Goal: Task Accomplishment & Management: Use online tool/utility

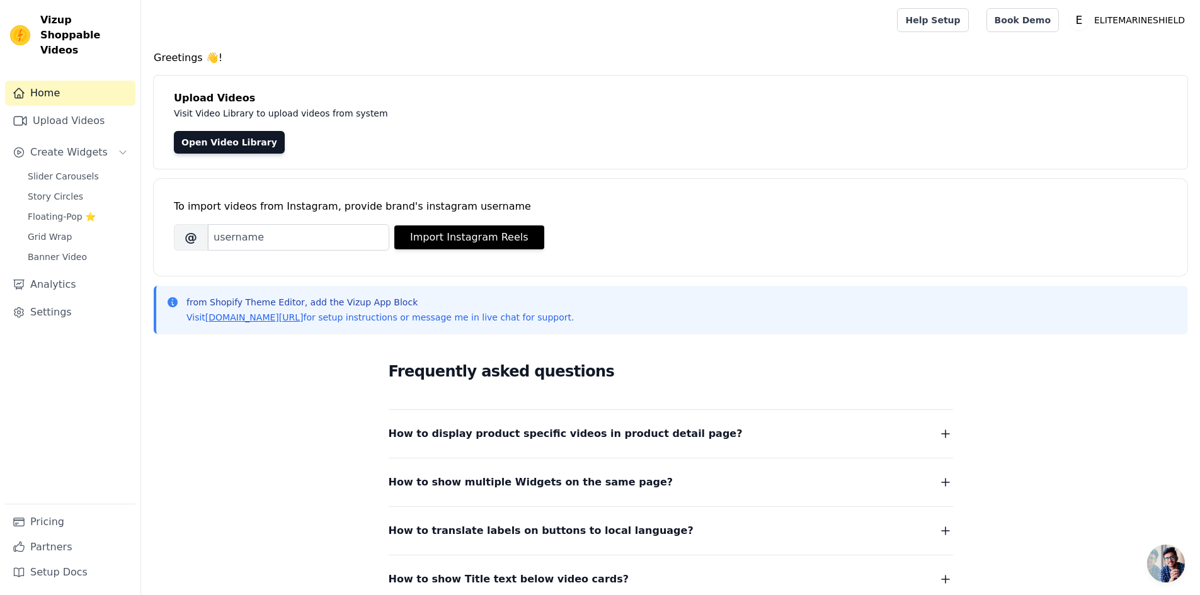
click at [277, 402] on div "Frequently asked questions How to display product specific videos in product de…" at bounding box center [671, 473] width 806 height 259
click at [57, 170] on span "Slider Carousels" at bounding box center [63, 176] width 71 height 13
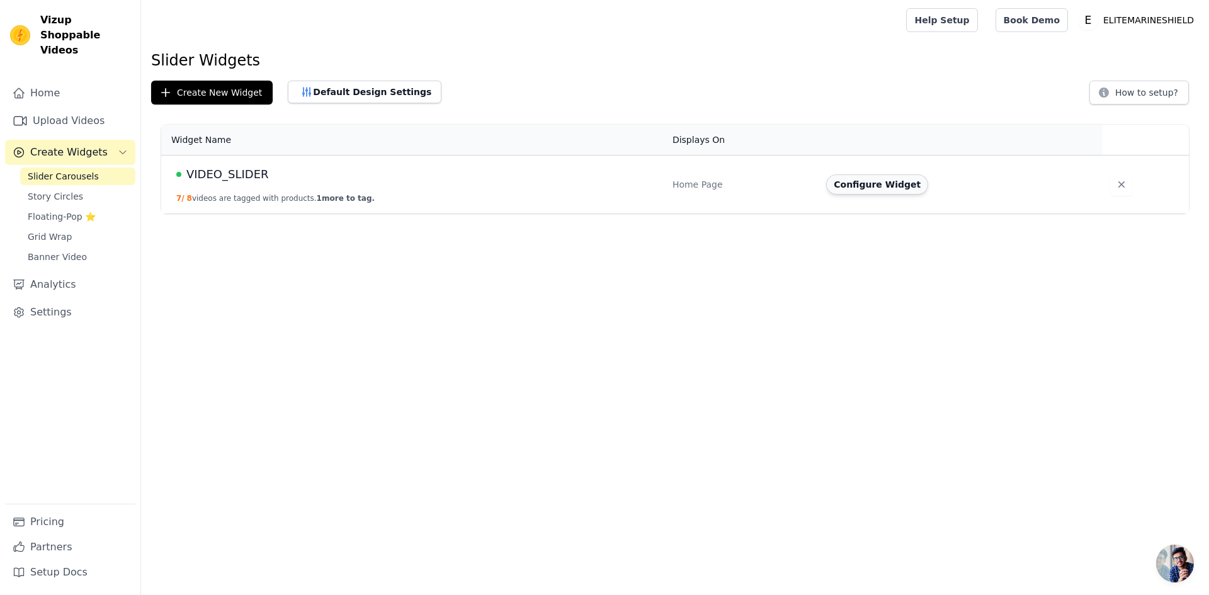
click at [856, 178] on button "Configure Widget" at bounding box center [877, 184] width 102 height 20
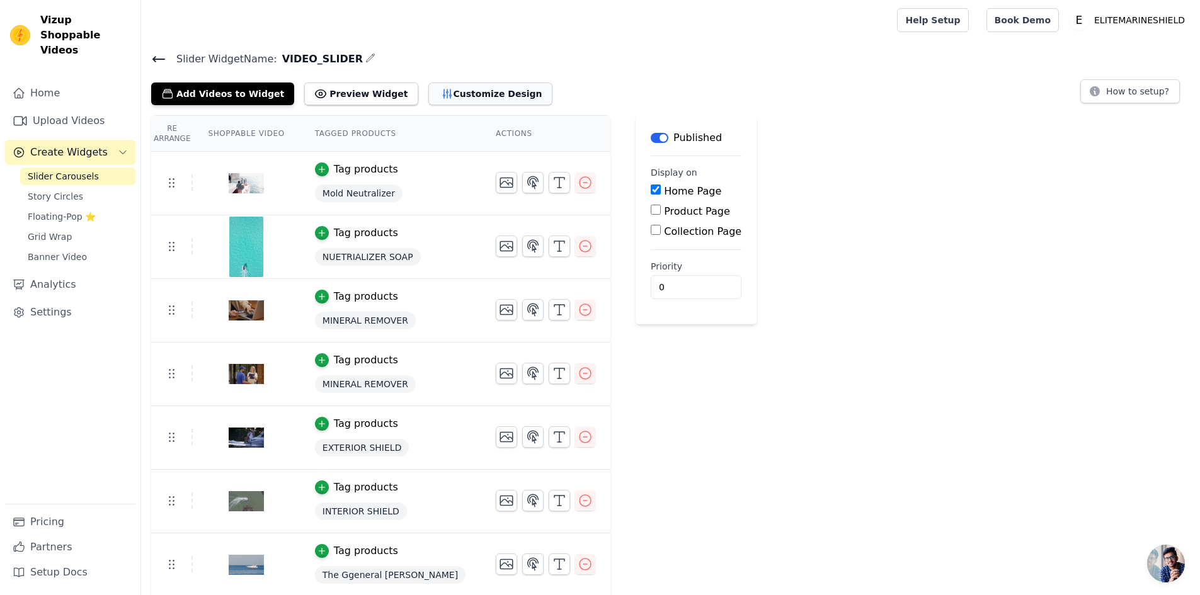
click at [453, 96] on button "Customize Design" at bounding box center [490, 94] width 124 height 23
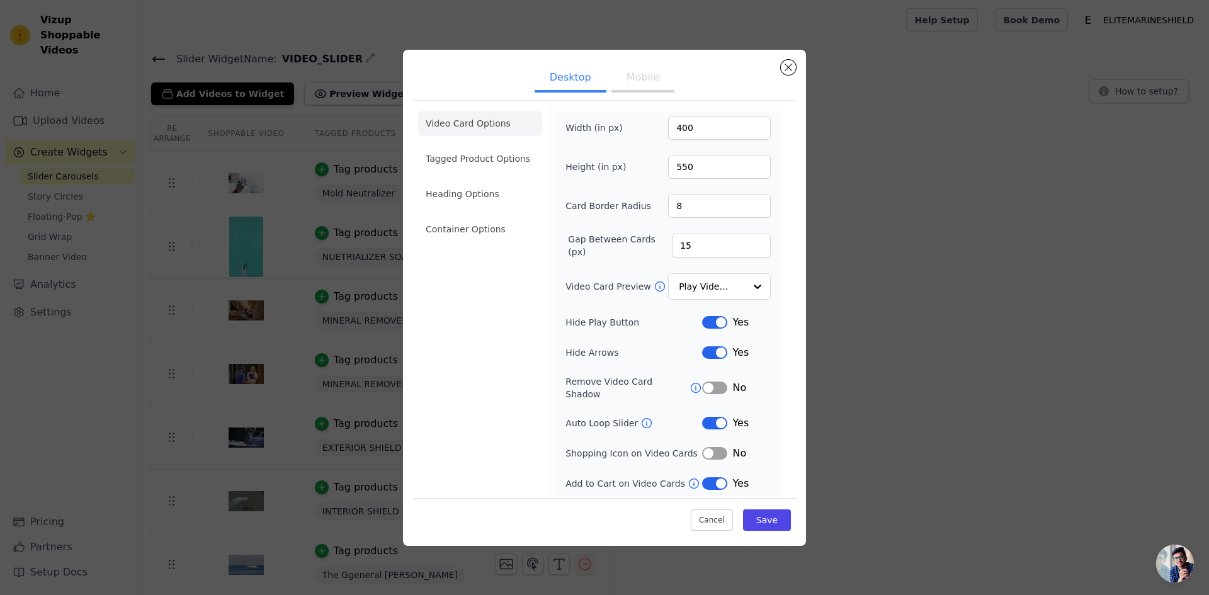
click at [650, 89] on button "Mobile" at bounding box center [643, 79] width 63 height 28
click at [562, 87] on button "Desktop" at bounding box center [571, 79] width 72 height 28
click at [453, 231] on li "Container Options" at bounding box center [480, 229] width 124 height 25
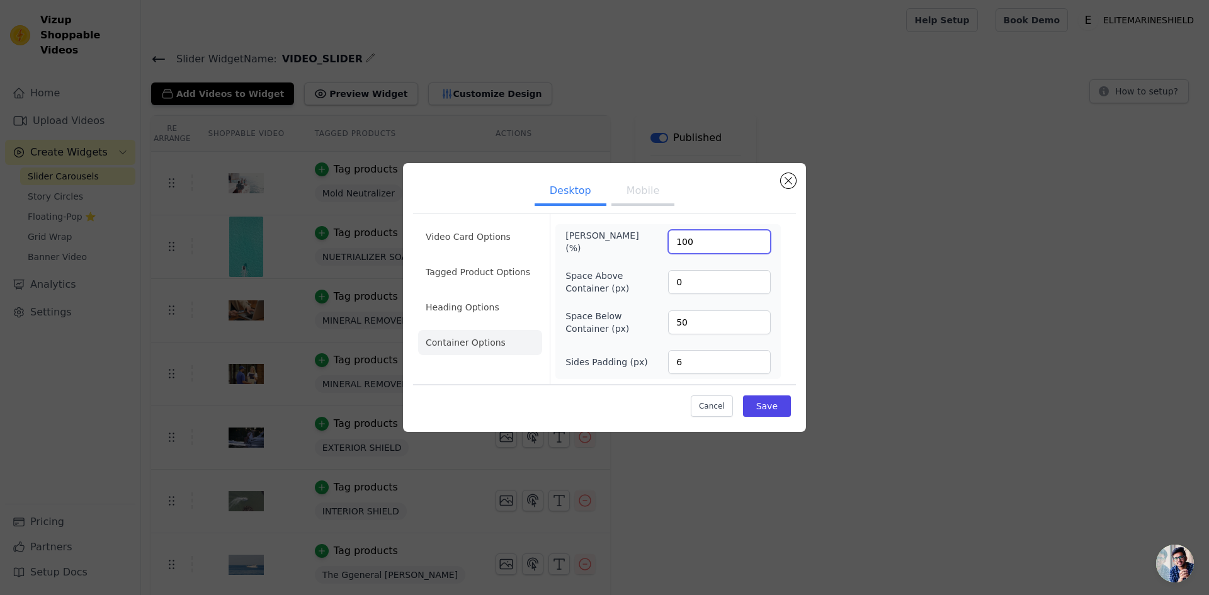
click at [708, 246] on input "100" at bounding box center [719, 242] width 103 height 24
click at [705, 285] on input "0" at bounding box center [719, 282] width 103 height 24
drag, startPoint x: 698, startPoint y: 321, endPoint x: 673, endPoint y: 317, distance: 25.4
click at [671, 315] on input "50" at bounding box center [719, 323] width 103 height 24
drag, startPoint x: 696, startPoint y: 274, endPoint x: 665, endPoint y: 273, distance: 30.9
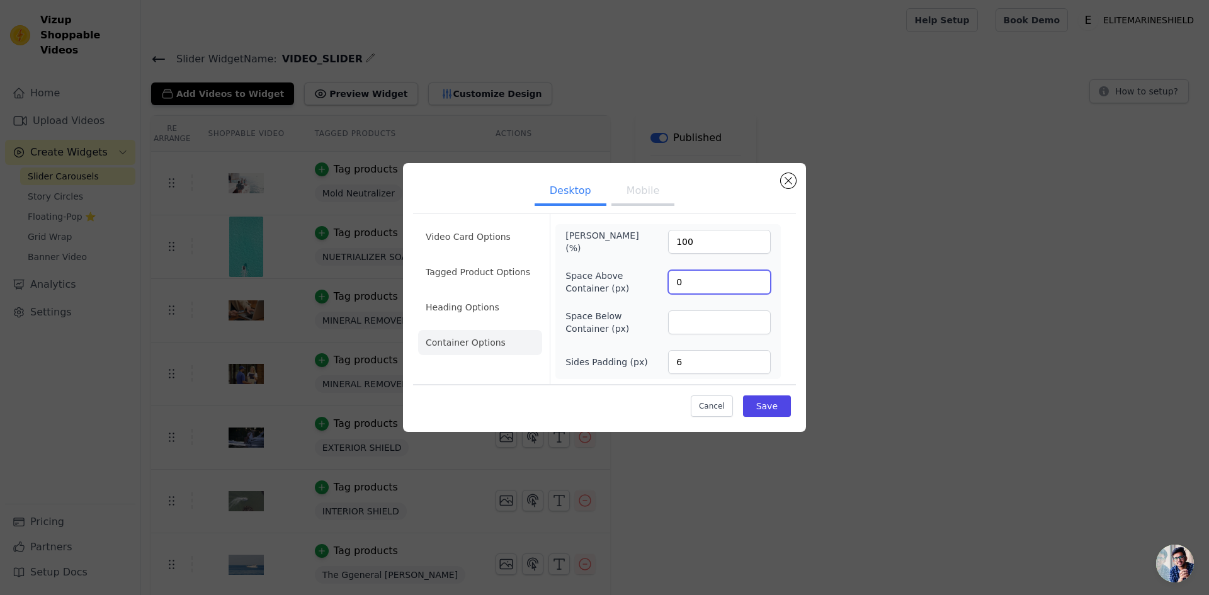
click at [665, 273] on div "Space Above Container (px) 0" at bounding box center [668, 282] width 205 height 25
paste input "5"
type input "50"
click at [717, 259] on div "[PERSON_NAME] (%) 100 Space Above Container (px) 50 Space Below Container (px) …" at bounding box center [668, 301] width 205 height 145
click at [774, 406] on button "Save" at bounding box center [767, 406] width 48 height 21
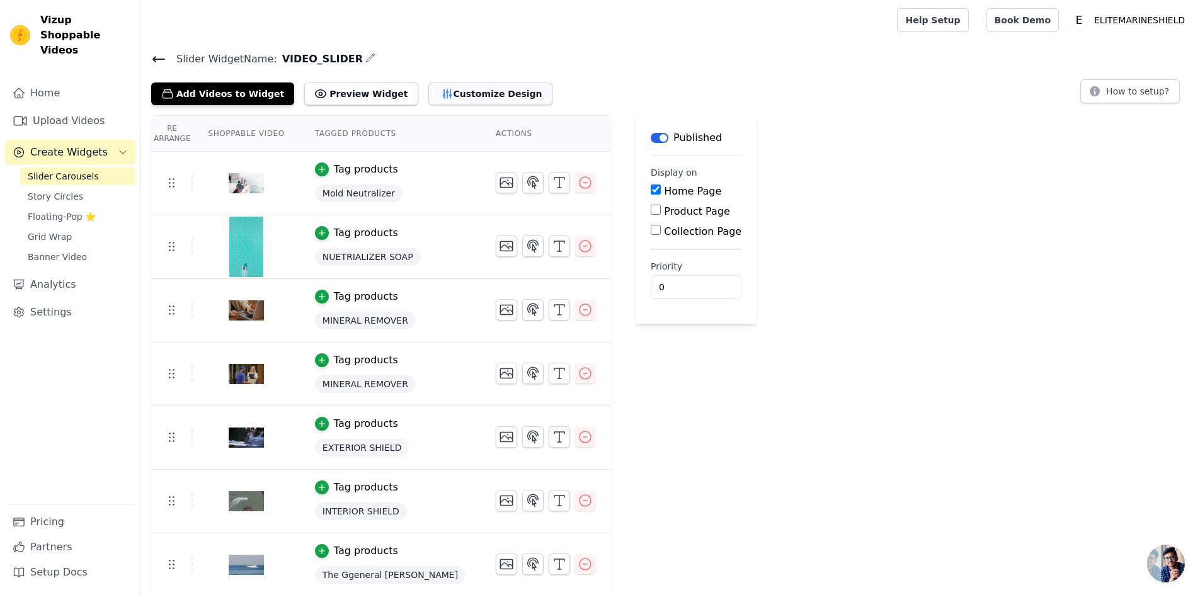
click at [452, 97] on button "Customize Design" at bounding box center [490, 94] width 124 height 23
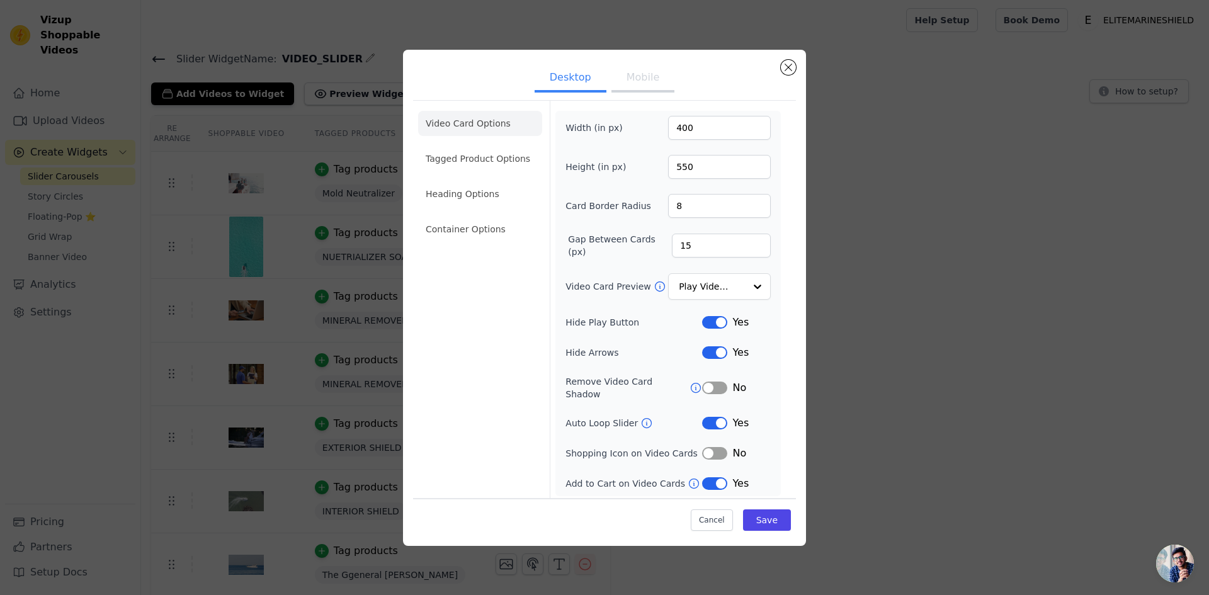
click at [797, 69] on div "Desktop Mobile Video Card Options Tagged Product Options Heading Options Contai…" at bounding box center [604, 298] width 403 height 496
click at [794, 67] on button "Close modal" at bounding box center [788, 67] width 15 height 15
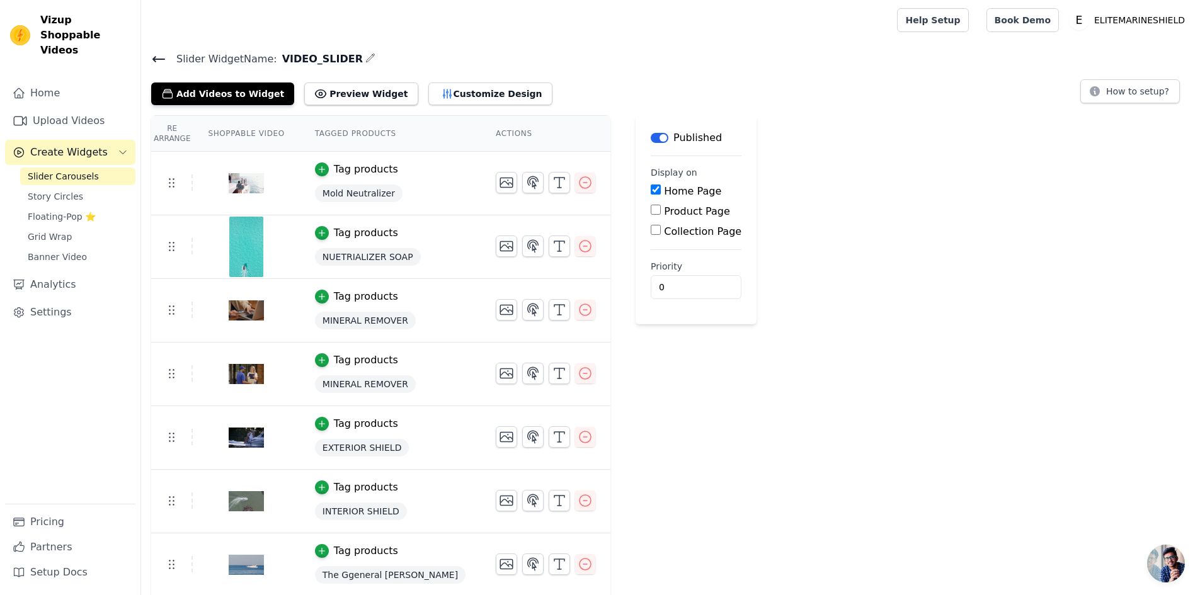
click at [58, 170] on span "Slider Carousels" at bounding box center [63, 176] width 71 height 13
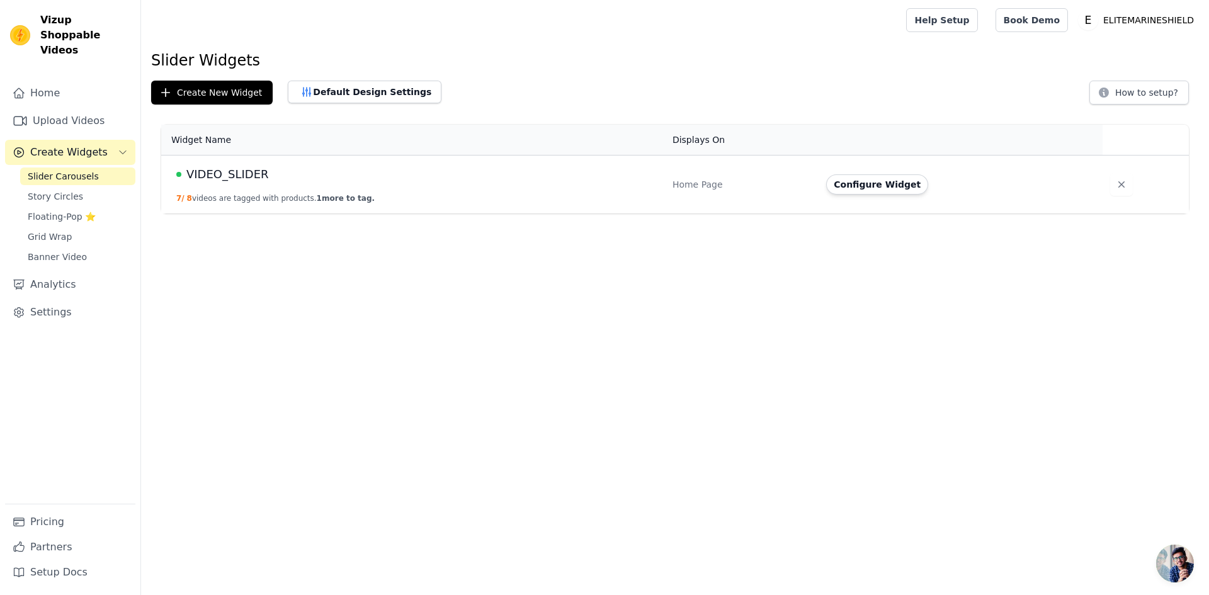
click at [254, 173] on span "VIDEO_SLIDER" at bounding box center [227, 175] width 83 height 18
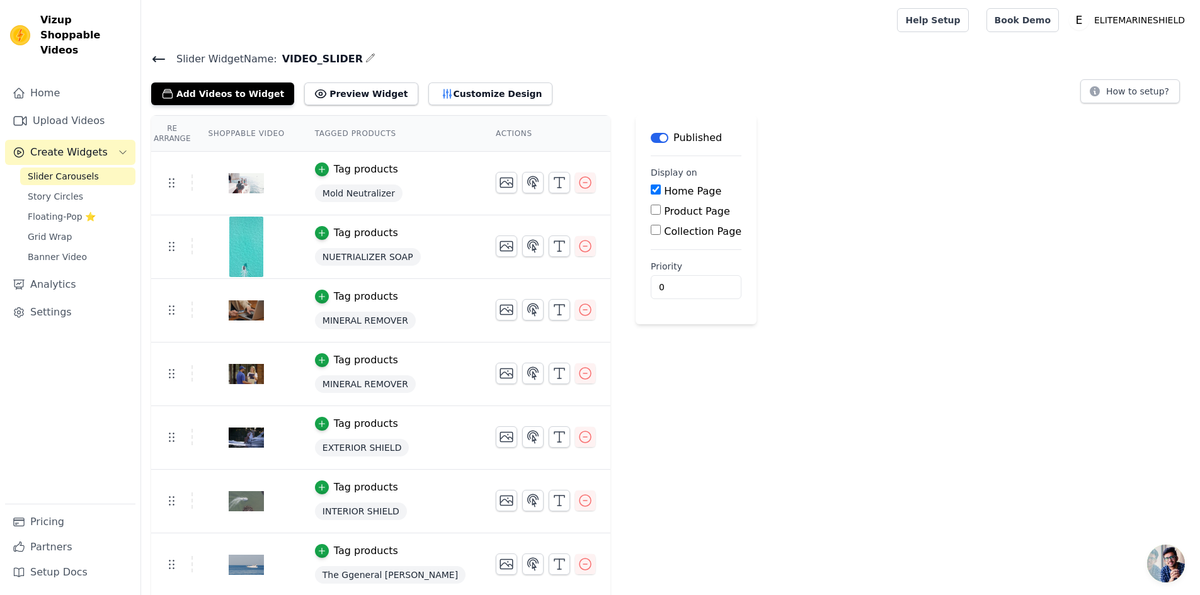
click at [367, 56] on icon "button" at bounding box center [371, 58] width 8 height 8
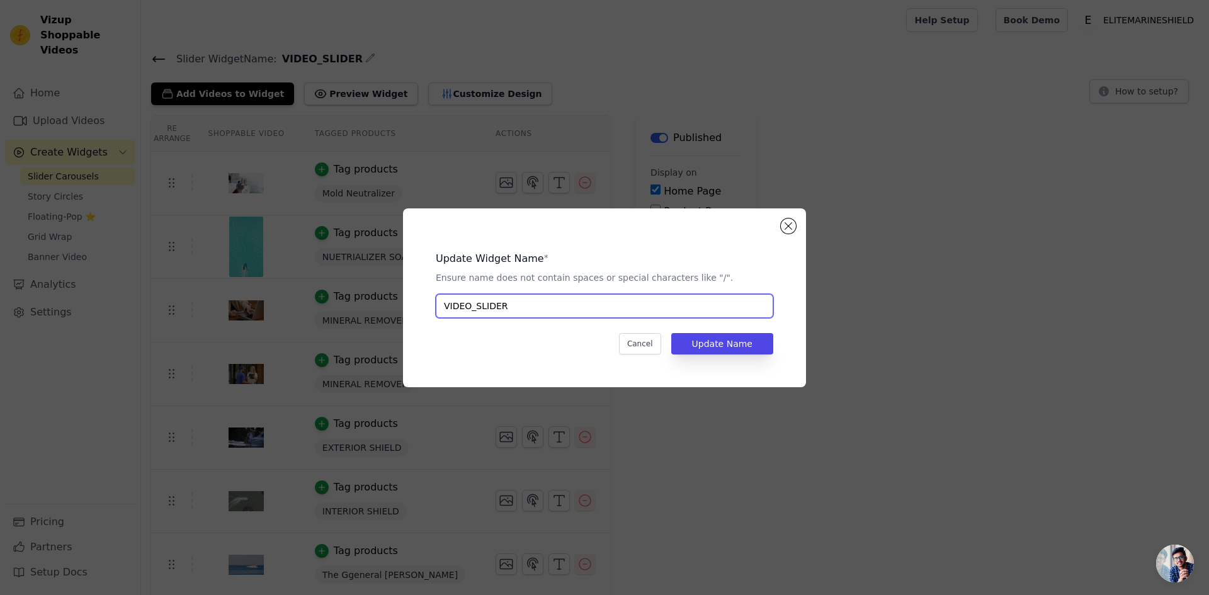
click at [515, 305] on input "VIDEO_SLIDER" at bounding box center [605, 306] width 338 height 24
paste input "50"
paste input "STAY WITH MARINE CARE"
type input "STAY WITH MARINE CARE"
click at [722, 343] on button "Update Name" at bounding box center [722, 343] width 102 height 21
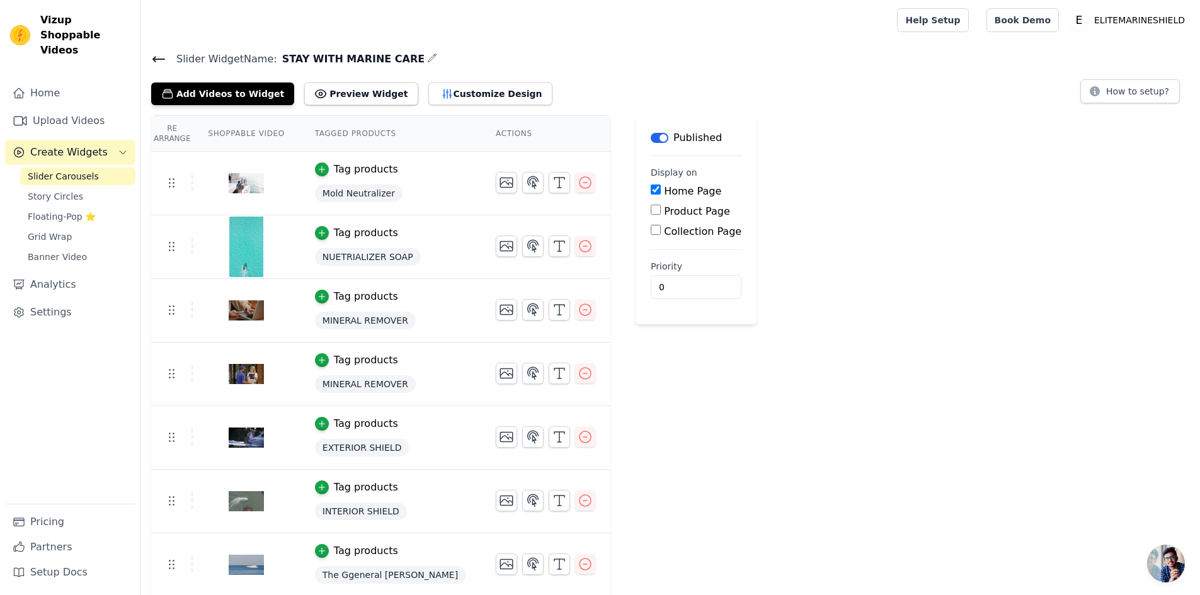
click at [711, 393] on div "Re Arrange Shoppable Video Tagged Products Actions Tag products Mold Neutralize…" at bounding box center [670, 387] width 1059 height 544
click at [42, 308] on link "Settings" at bounding box center [70, 312] width 130 height 25
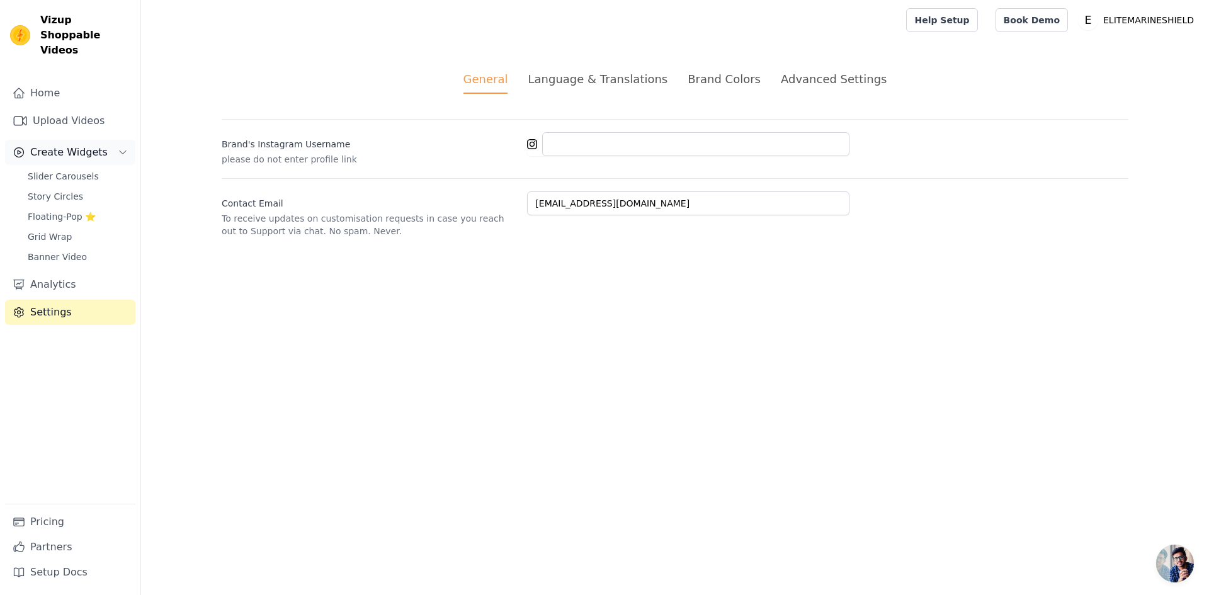
click at [122, 147] on icon "Sidebar" at bounding box center [123, 152] width 10 height 10
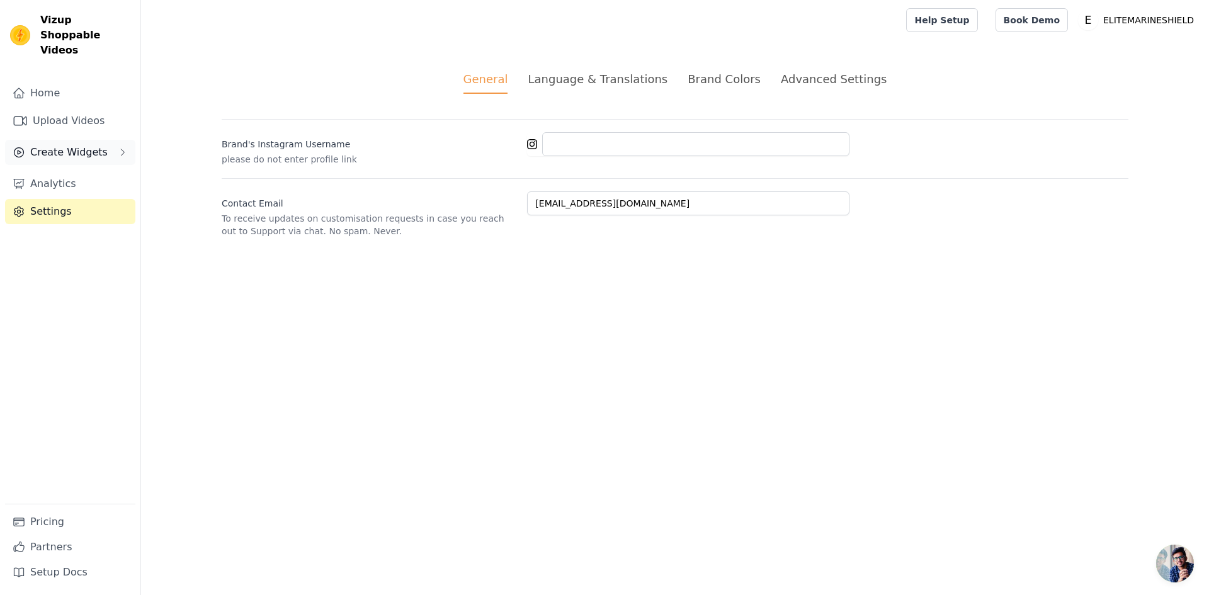
click at [81, 145] on span "Create Widgets" at bounding box center [68, 152] width 77 height 15
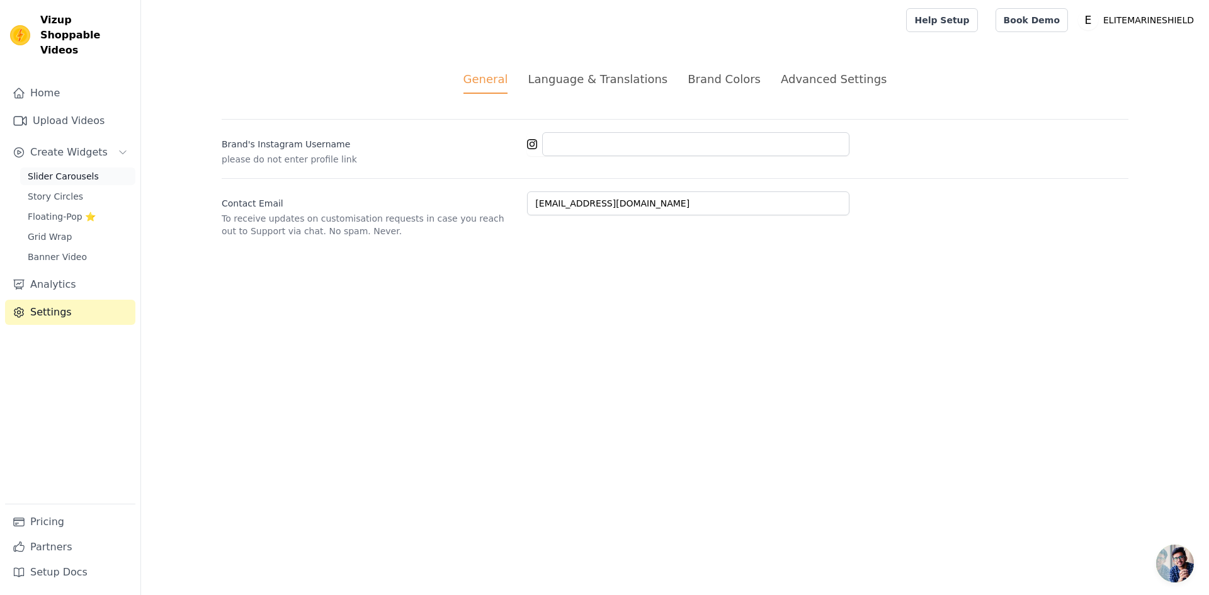
click at [65, 170] on span "Slider Carousels" at bounding box center [63, 176] width 71 height 13
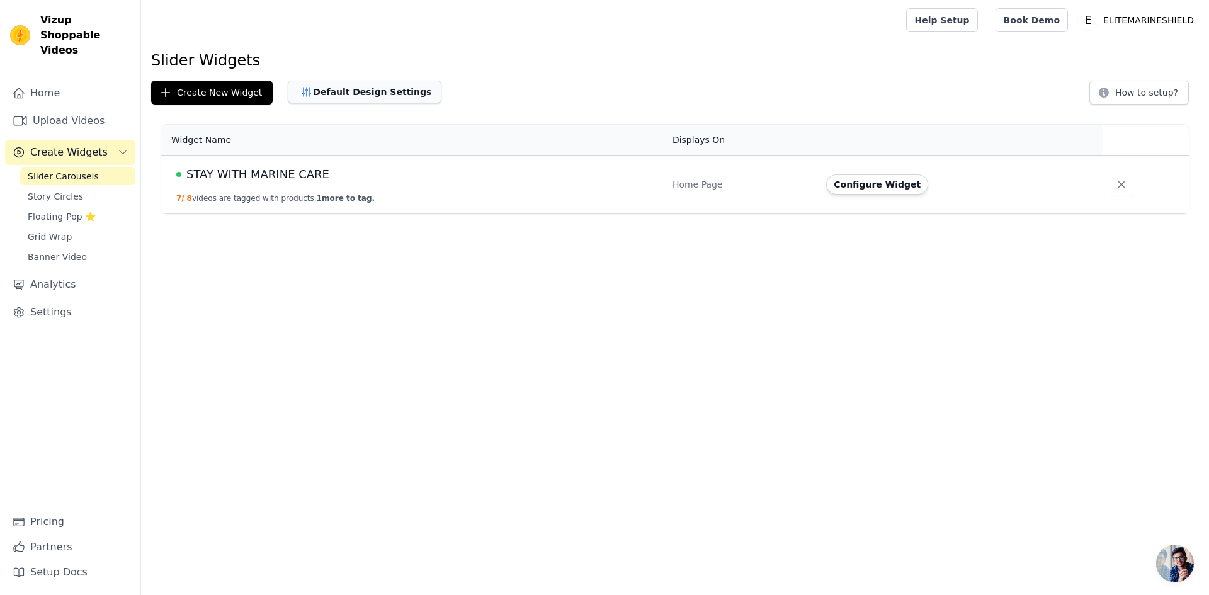
drag, startPoint x: 884, startPoint y: 188, endPoint x: 372, endPoint y: 94, distance: 520.6
click at [373, 94] on div "Slider Widgets Create New Widget Default Design Settings How to setup? Widget N…" at bounding box center [675, 134] width 1068 height 168
click at [372, 94] on button "Default Design Settings" at bounding box center [365, 92] width 154 height 23
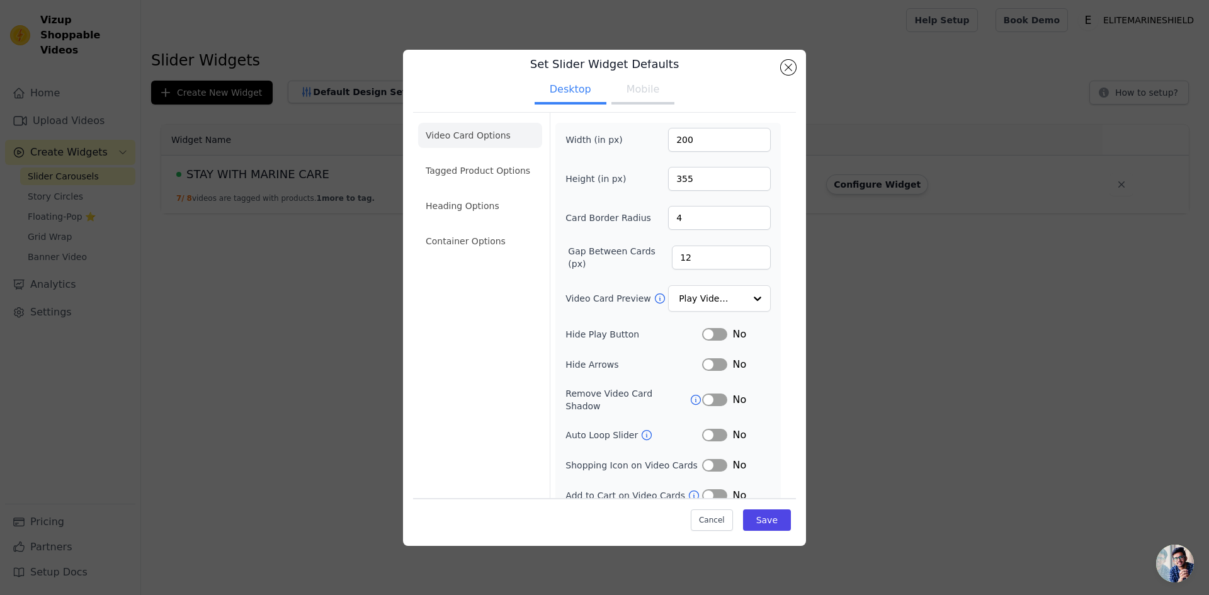
scroll to position [17, 0]
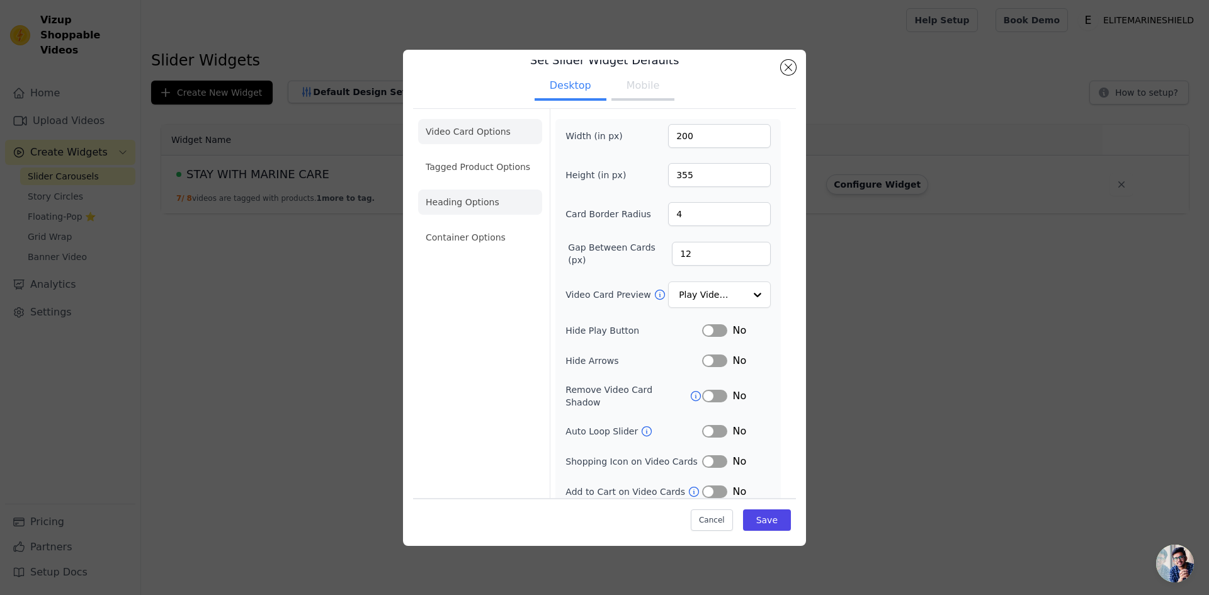
click at [498, 201] on li "Heading Options" at bounding box center [480, 202] width 124 height 25
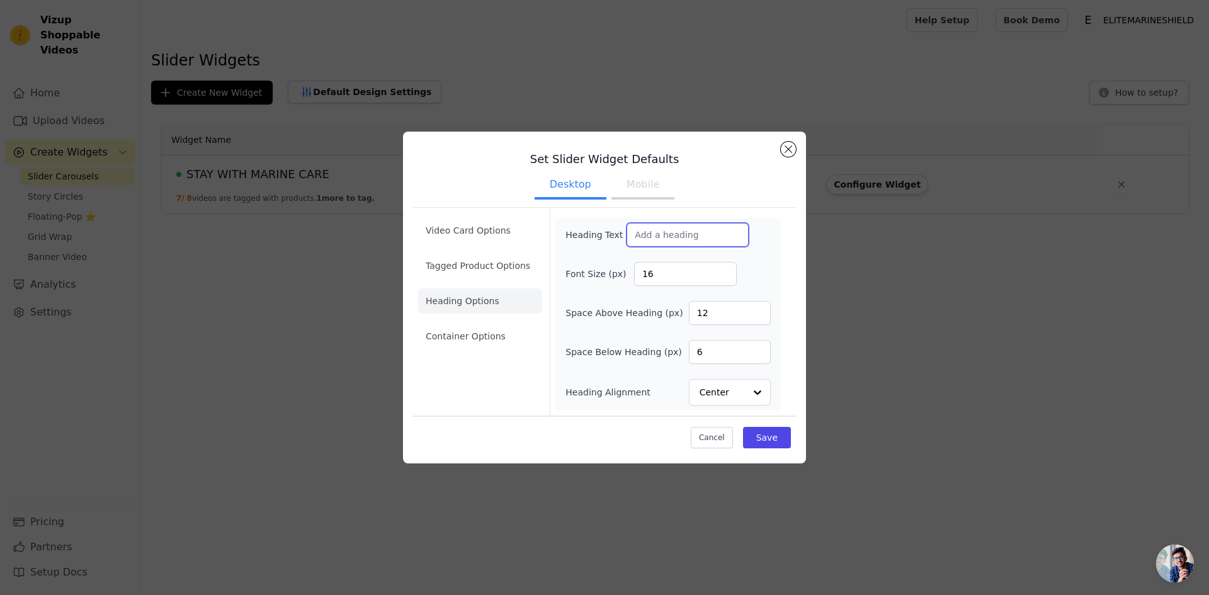
click at [656, 234] on input "Heading Text" at bounding box center [688, 235] width 122 height 24
click at [671, 235] on input "Heading Text" at bounding box center [688, 235] width 122 height 24
paste input "STAY WITH MARINE CARE"
click at [647, 232] on input "STAY WITH MARINE CARE" at bounding box center [688, 235] width 122 height 24
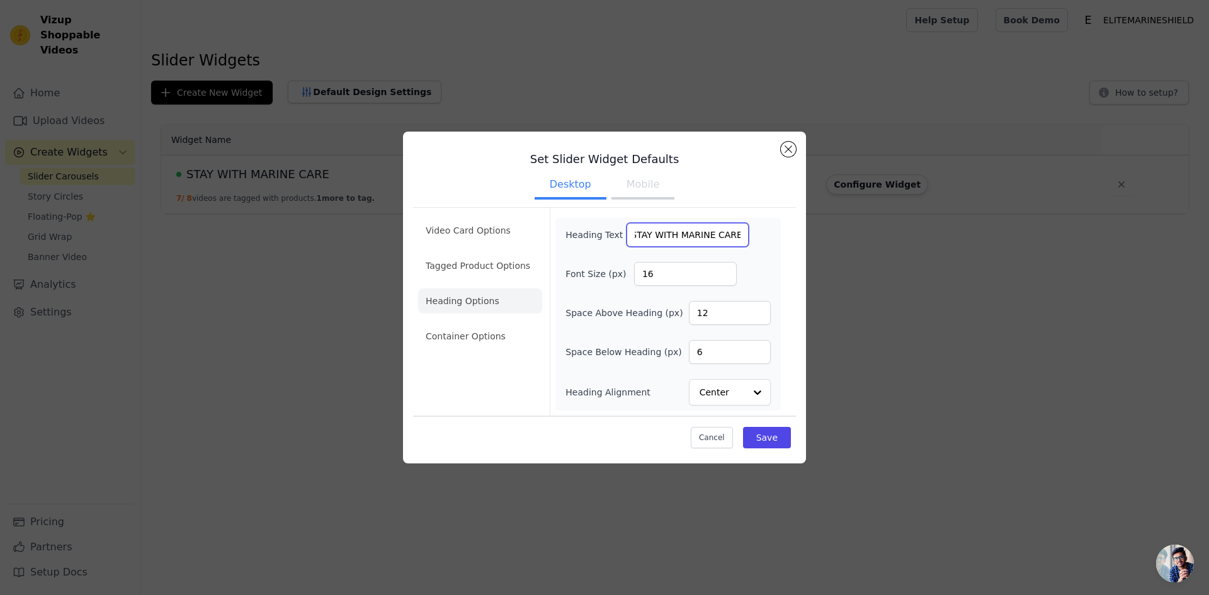
scroll to position [0, 0]
drag, startPoint x: 634, startPoint y: 230, endPoint x: 590, endPoint y: 227, distance: 43.6
click at [590, 227] on div "Heading Text STAY WITH MARINE CARE" at bounding box center [657, 235] width 183 height 24
type input "STAY WITH MARINE CARE"
click at [748, 243] on div "Heading Text STAY WITH MARINE CARE" at bounding box center [668, 235] width 205 height 24
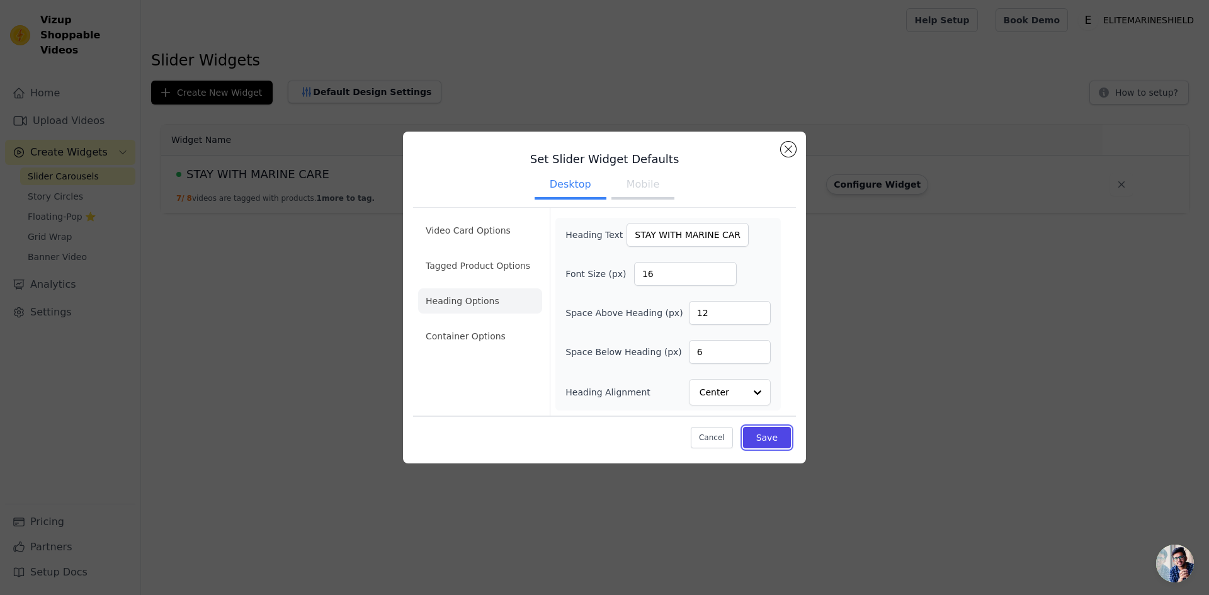
drag, startPoint x: 777, startPoint y: 441, endPoint x: 673, endPoint y: 270, distance: 199.8
click at [676, 298] on div "Video Card Options Tagged Product Options Heading Options Container Options Hea…" at bounding box center [604, 329] width 383 height 249
drag, startPoint x: 669, startPoint y: 267, endPoint x: 620, endPoint y: 259, distance: 49.1
click at [623, 259] on div "Heading Text STAY WITH MARINE CARE Font Size (px) 16 Space Above Heading (px) 1…" at bounding box center [668, 314] width 205 height 183
type input "36"
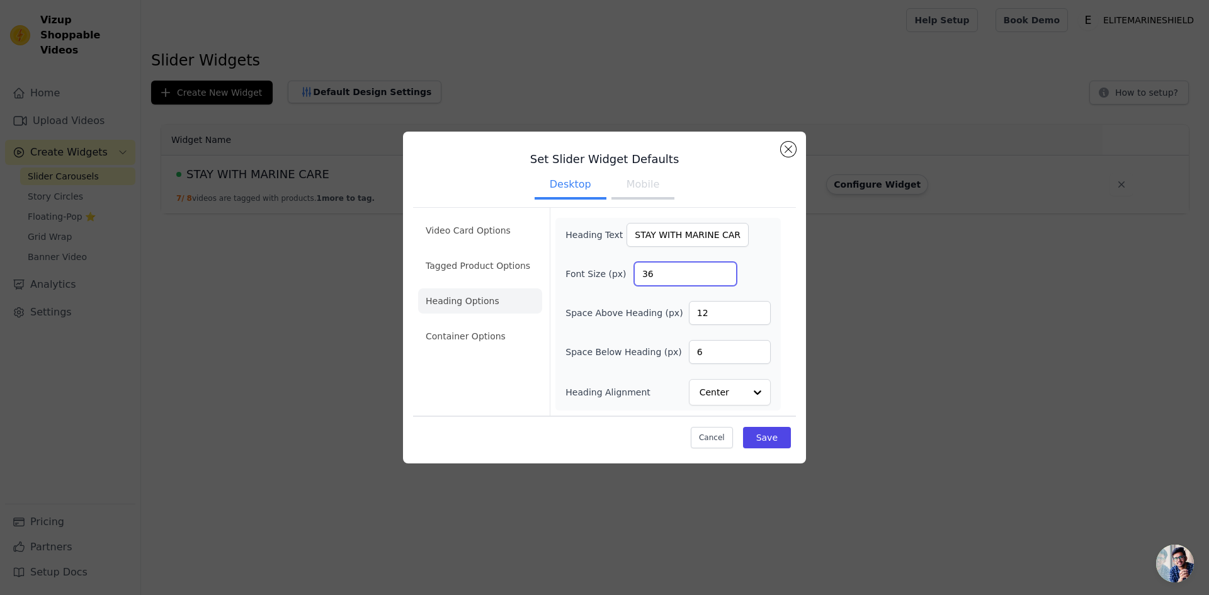
click at [762, 262] on div "Font Size (px) 36" at bounding box center [668, 274] width 205 height 24
click at [769, 438] on button "Save" at bounding box center [767, 437] width 48 height 21
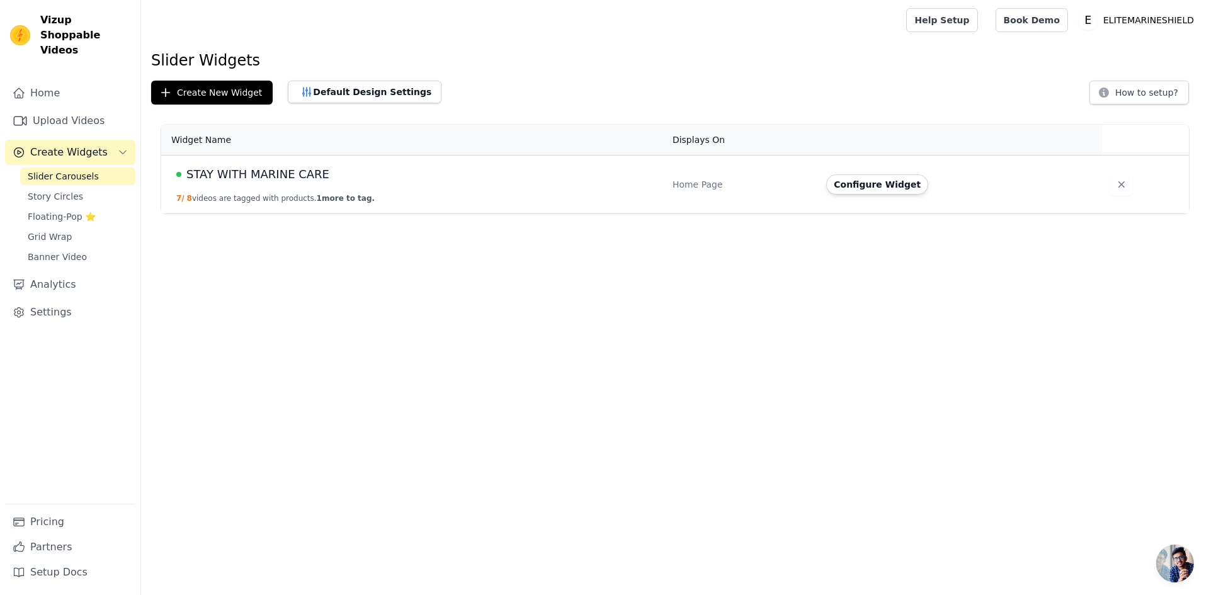
click at [511, 214] on html "Vizup Shoppable Videos Home Upload Videos Create Widgets Slider Carousels Story…" at bounding box center [604, 107] width 1209 height 214
click at [283, 176] on span "STAY WITH MARINE CARE" at bounding box center [257, 175] width 143 height 18
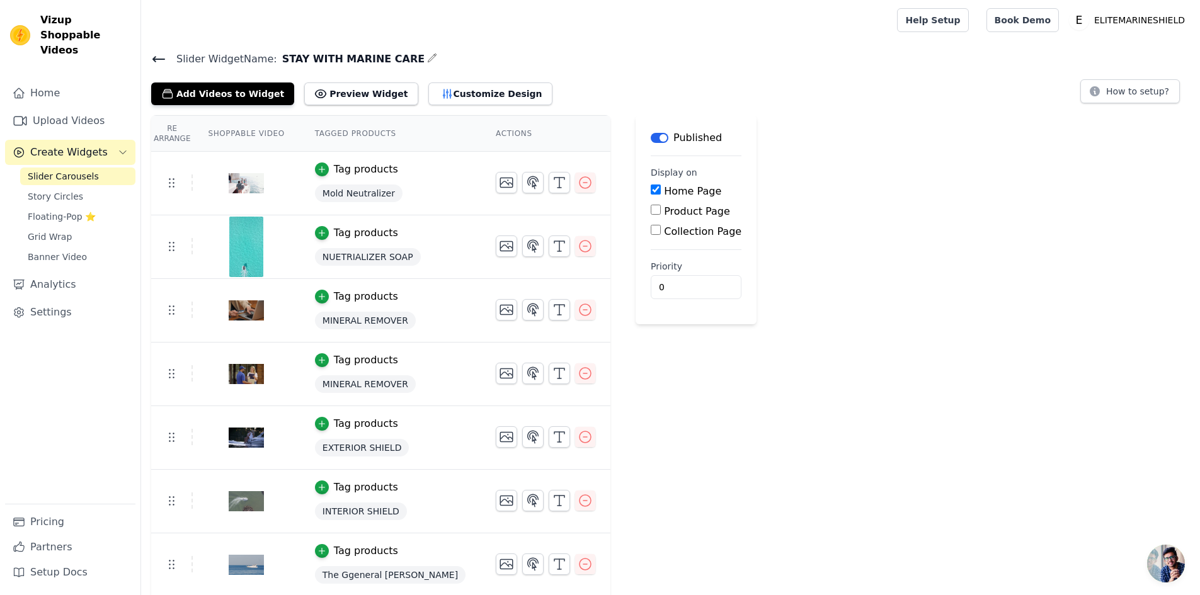
drag, startPoint x: 396, startPoint y: 53, endPoint x: 660, endPoint y: 108, distance: 269.7
click at [659, 106] on div "Slider Widget Name: STAY WITH MARINE CARE Add Videos to Widget Preview Widget C…" at bounding box center [670, 354] width 1059 height 609
click at [755, 237] on div "Re Arrange Shoppable Video Tagged Products Actions Tag products Mold Neutralize…" at bounding box center [670, 387] width 1059 height 544
drag, startPoint x: 345, startPoint y: 128, endPoint x: 451, endPoint y: 122, distance: 106.0
click at [346, 129] on th "Tagged Products" at bounding box center [390, 134] width 181 height 36
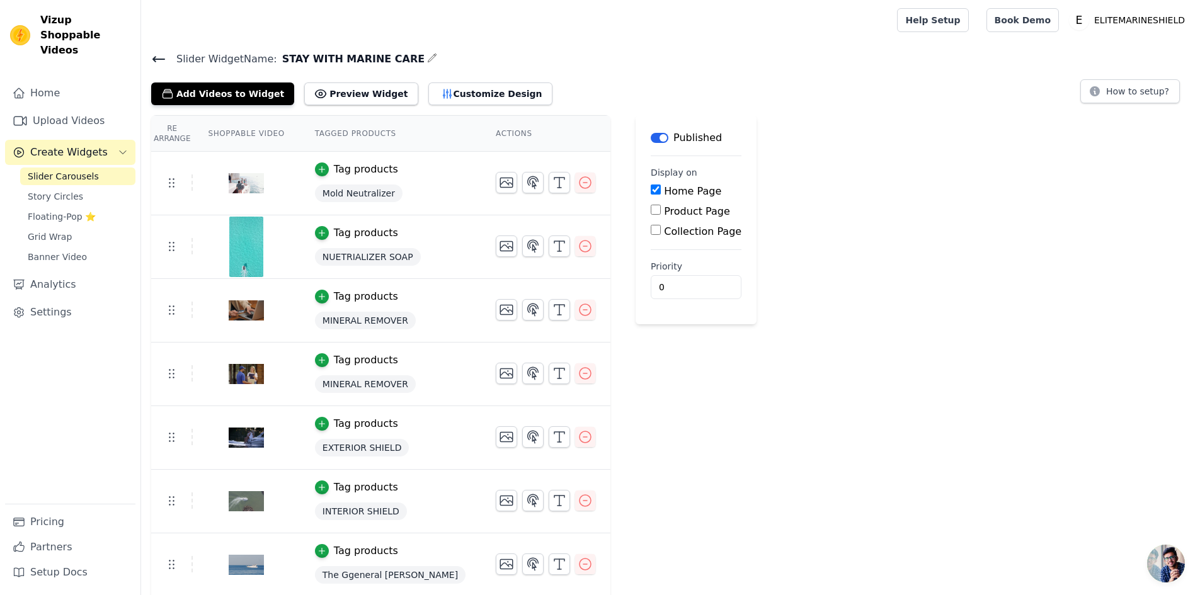
click at [231, 134] on th "Shoppable Video" at bounding box center [246, 134] width 106 height 36
click at [180, 139] on th "Re Arrange" at bounding box center [172, 134] width 42 height 36
click at [163, 55] on icon at bounding box center [158, 59] width 15 height 15
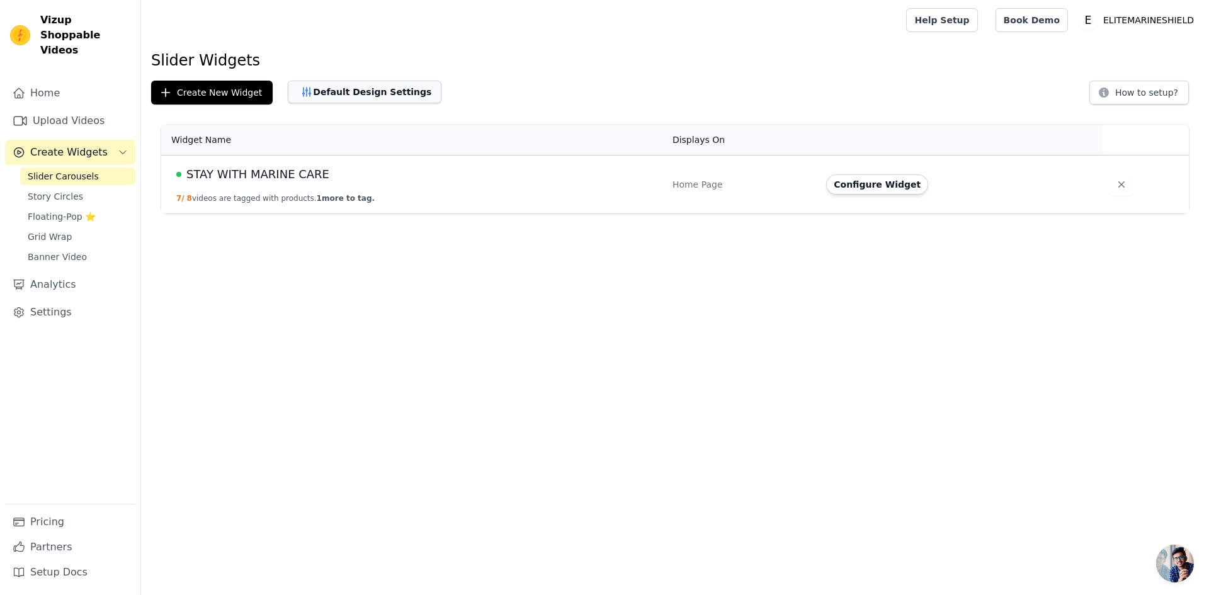
click at [374, 86] on button "Default Design Settings" at bounding box center [365, 92] width 154 height 23
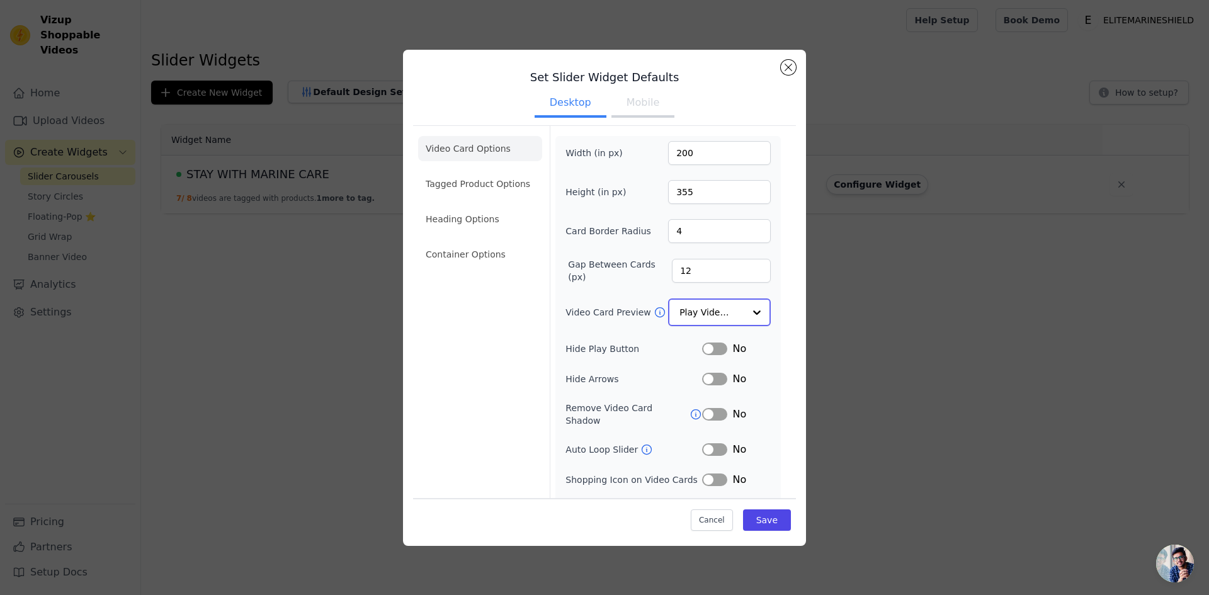
click at [714, 302] on input "Video Card Preview" at bounding box center [712, 312] width 65 height 25
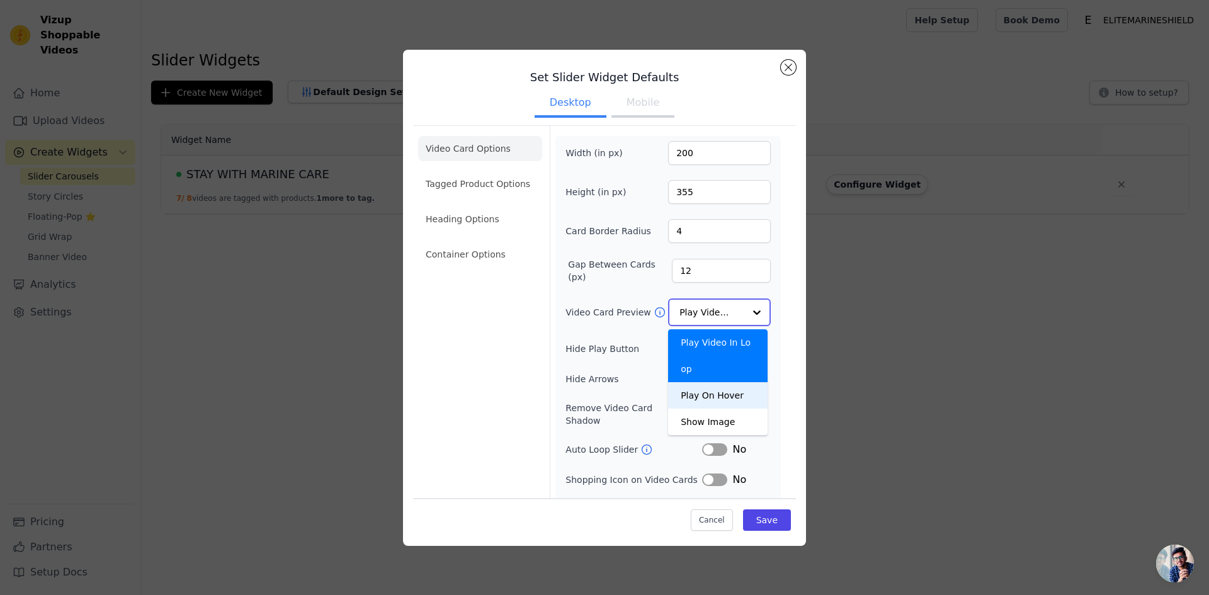
drag, startPoint x: 712, startPoint y: 302, endPoint x: 712, endPoint y: 362, distance: 60.5
click at [712, 326] on div "Play Video In Loop Play On Hover Show Image Option Play Video In Loop, selected…" at bounding box center [719, 313] width 103 height 28
click at [712, 382] on div "Play On Hover" at bounding box center [718, 395] width 100 height 26
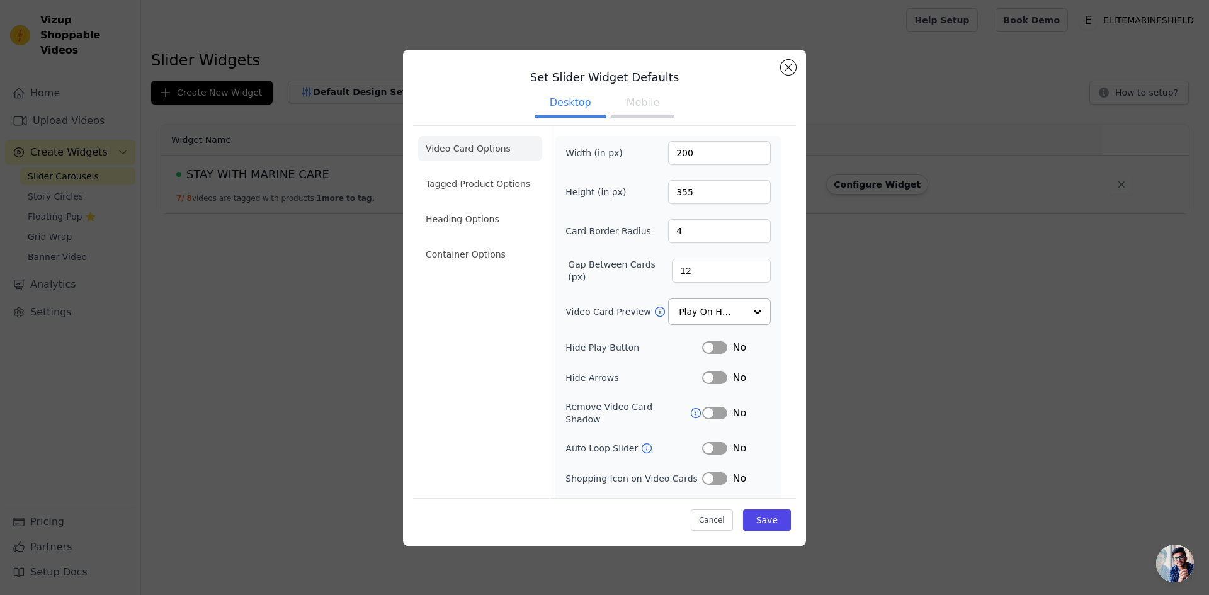
click at [768, 323] on div "Width (in px) 200 Height (in px) 355 Card Border Radius 4 Gap Between Cards (px…" at bounding box center [668, 328] width 225 height 385
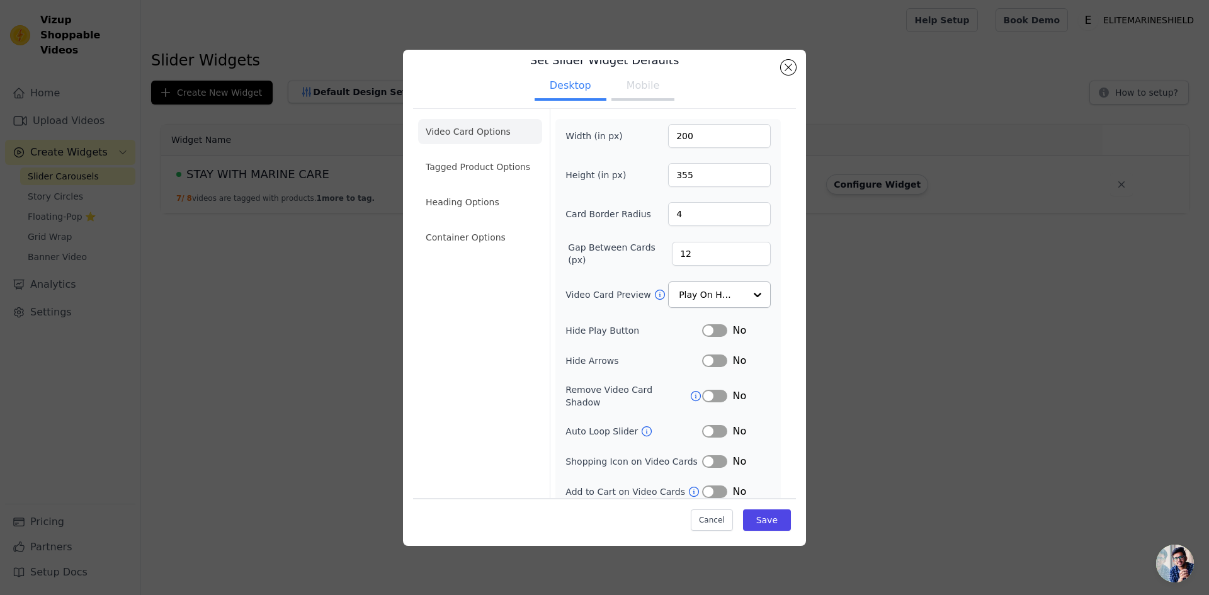
click at [707, 331] on button "Label" at bounding box center [714, 330] width 25 height 13
click at [710, 356] on button "Label" at bounding box center [714, 361] width 25 height 13
click at [713, 425] on button "Label" at bounding box center [714, 431] width 25 height 13
click at [705, 455] on button "Label" at bounding box center [714, 461] width 25 height 13
click at [702, 486] on button "Label" at bounding box center [714, 492] width 25 height 13
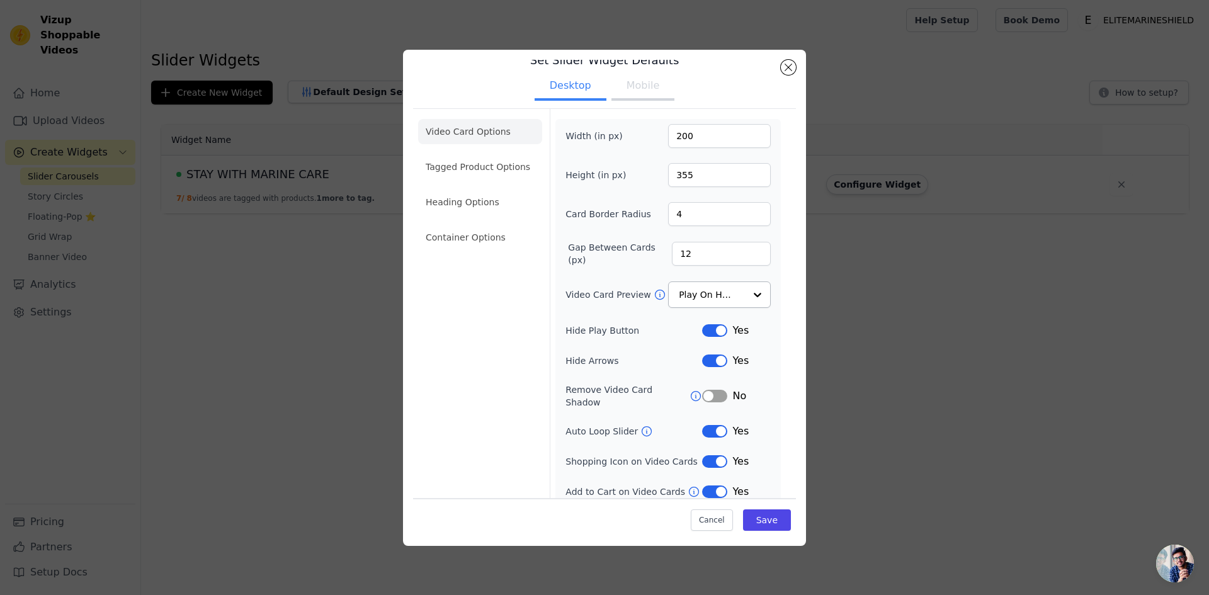
click at [706, 455] on button "Label" at bounding box center [714, 461] width 25 height 13
click at [759, 523] on button "Save" at bounding box center [767, 520] width 48 height 21
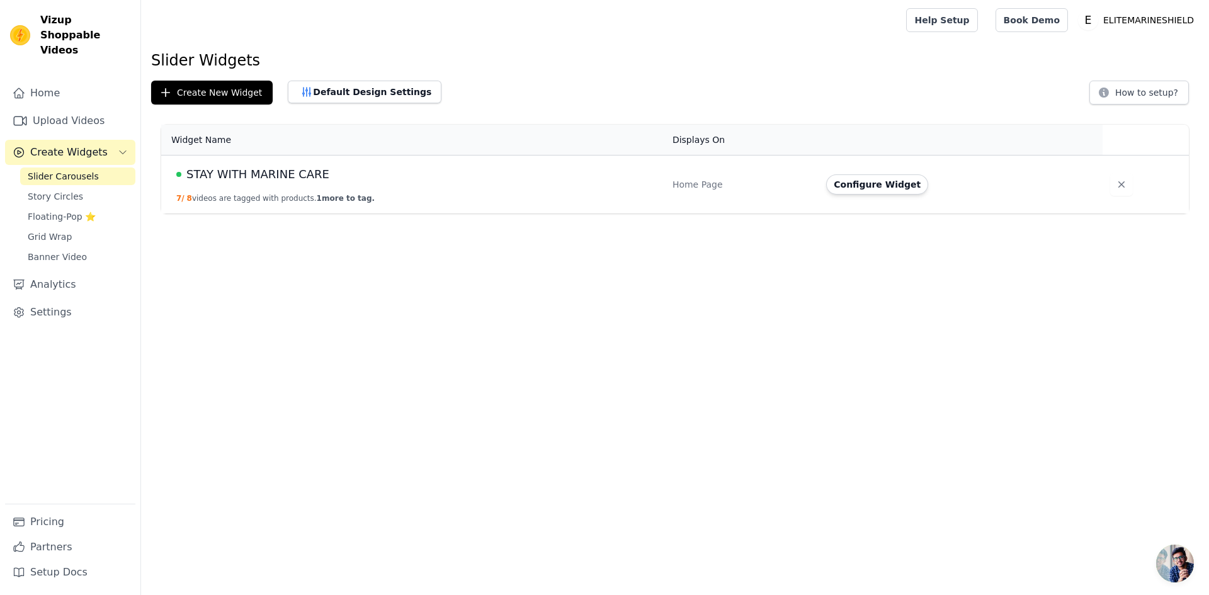
drag, startPoint x: 333, startPoint y: 305, endPoint x: 697, endPoint y: 170, distance: 388.8
click at [334, 214] on html "Vizup Shoppable Videos Home Upload Videos Create Widgets Slider Carousels Story…" at bounding box center [604, 107] width 1209 height 214
click at [356, 97] on button "Default Design Settings" at bounding box center [365, 92] width 154 height 23
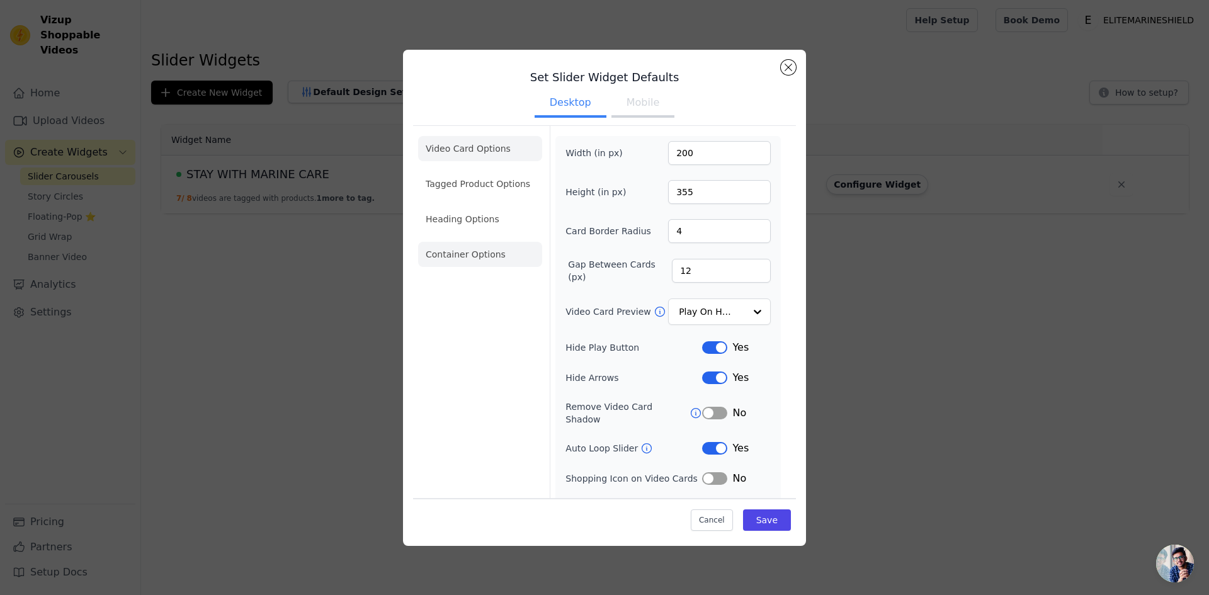
click at [470, 253] on li "Container Options" at bounding box center [480, 254] width 124 height 25
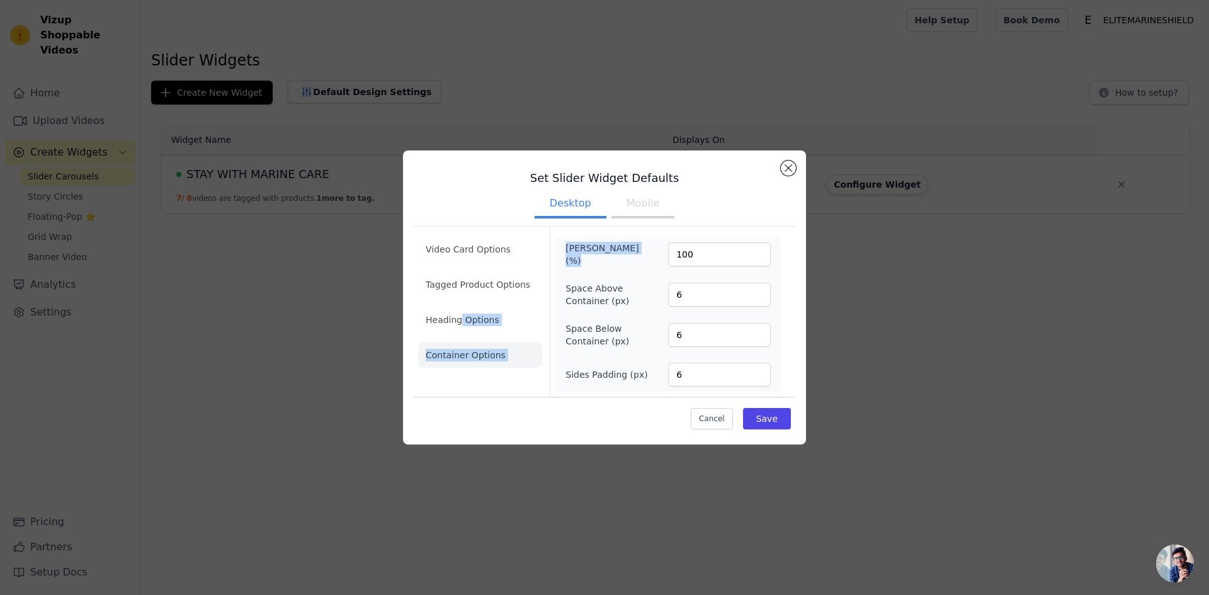
drag, startPoint x: 457, startPoint y: 321, endPoint x: 707, endPoint y: 248, distance: 260.1
click at [707, 248] on div "Video Card Options Tagged Product Options Heading Options Container Options Max…" at bounding box center [604, 311] width 383 height 171
click at [486, 324] on li "Heading Options" at bounding box center [480, 319] width 124 height 25
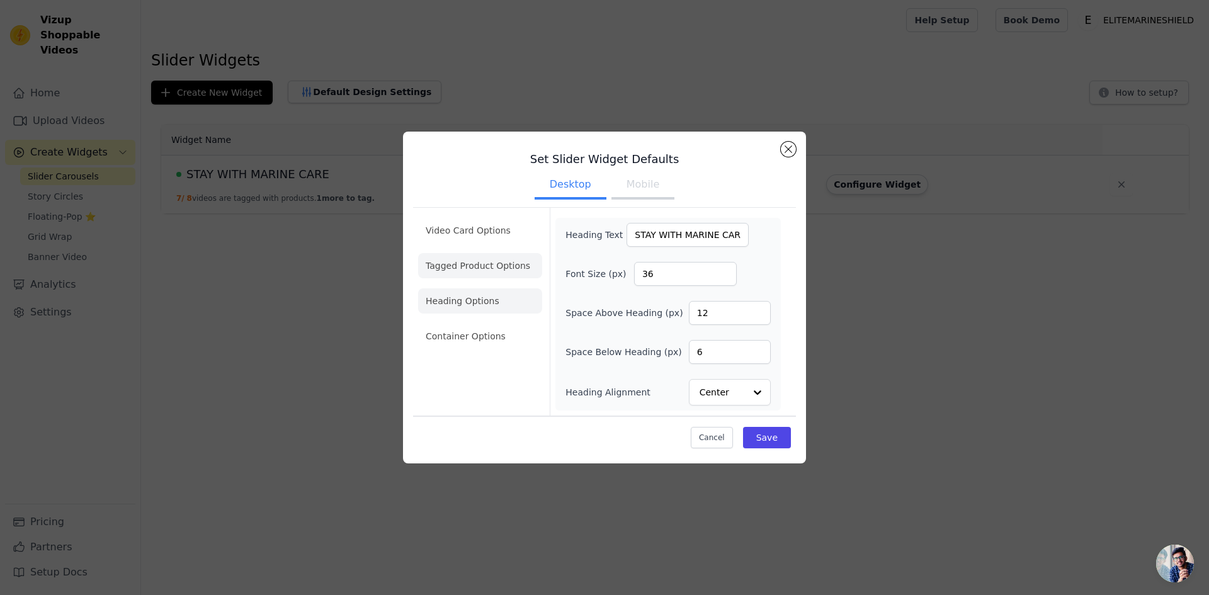
click at [466, 274] on li "Tagged Product Options" at bounding box center [480, 265] width 124 height 25
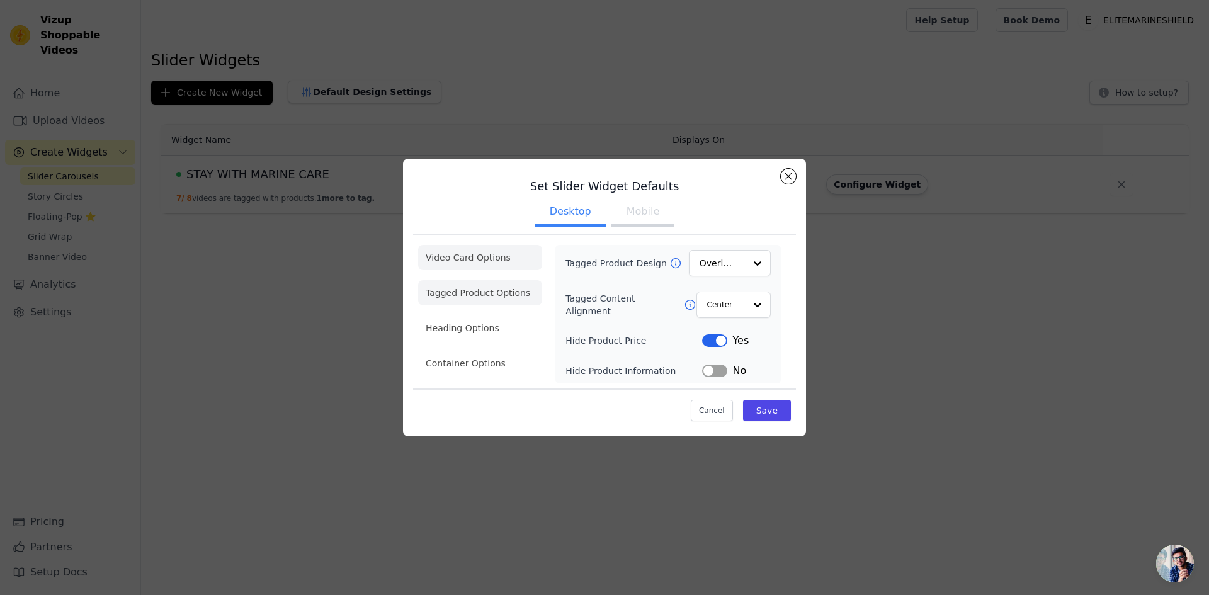
click at [469, 258] on li "Video Card Options" at bounding box center [480, 257] width 124 height 25
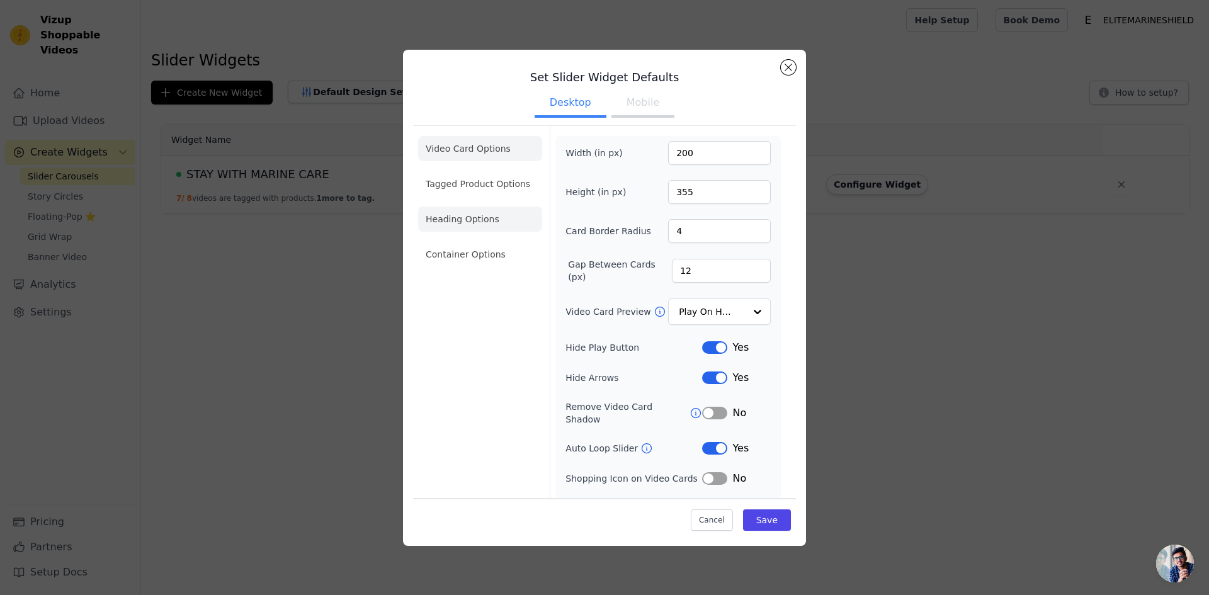
click at [480, 220] on li "Heading Options" at bounding box center [480, 219] width 124 height 25
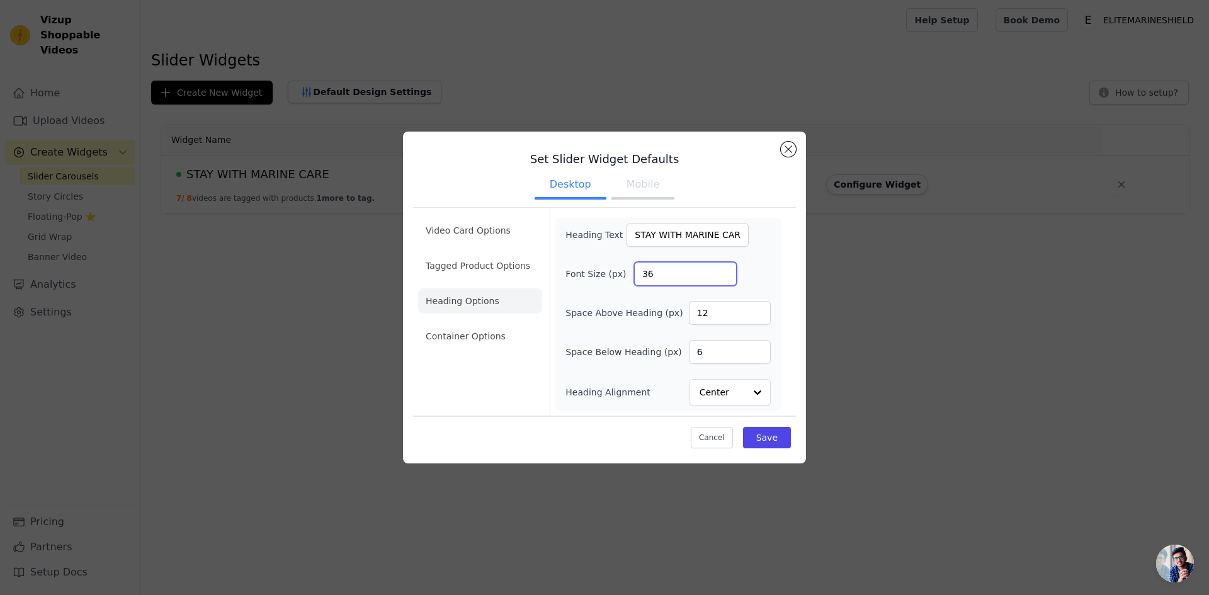
click at [675, 278] on input "36" at bounding box center [685, 274] width 103 height 24
click at [789, 275] on div "Video Card Options Tagged Product Options Heading Options Container Options Hea…" at bounding box center [604, 311] width 383 height 208
click at [729, 305] on input "12" at bounding box center [730, 313] width 82 height 24
click at [807, 286] on div "Set Slider Widget Defaults Desktop Mobile Video Card Options Tagged Product Opt…" at bounding box center [604, 297] width 1169 height 372
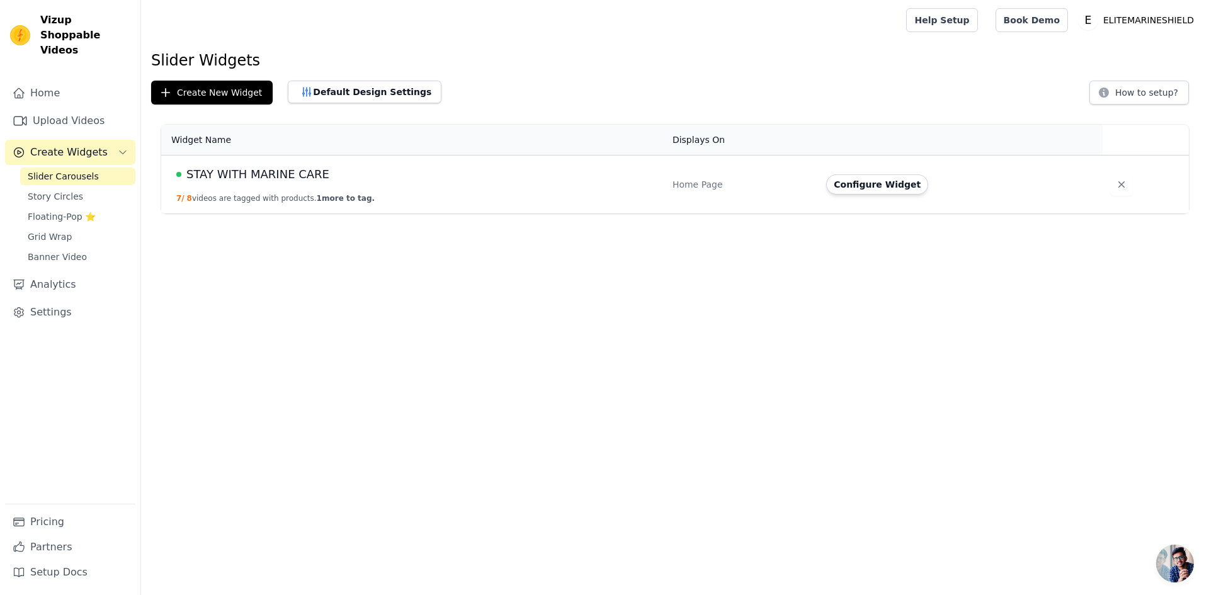
drag, startPoint x: 732, startPoint y: 334, endPoint x: 401, endPoint y: 318, distance: 331.1
click at [710, 214] on html "Vizup Shoppable Videos Home Upload Videos Create Widgets Slider Carousels Story…" at bounding box center [604, 107] width 1209 height 214
click at [336, 98] on button "Default Design Settings" at bounding box center [365, 92] width 154 height 23
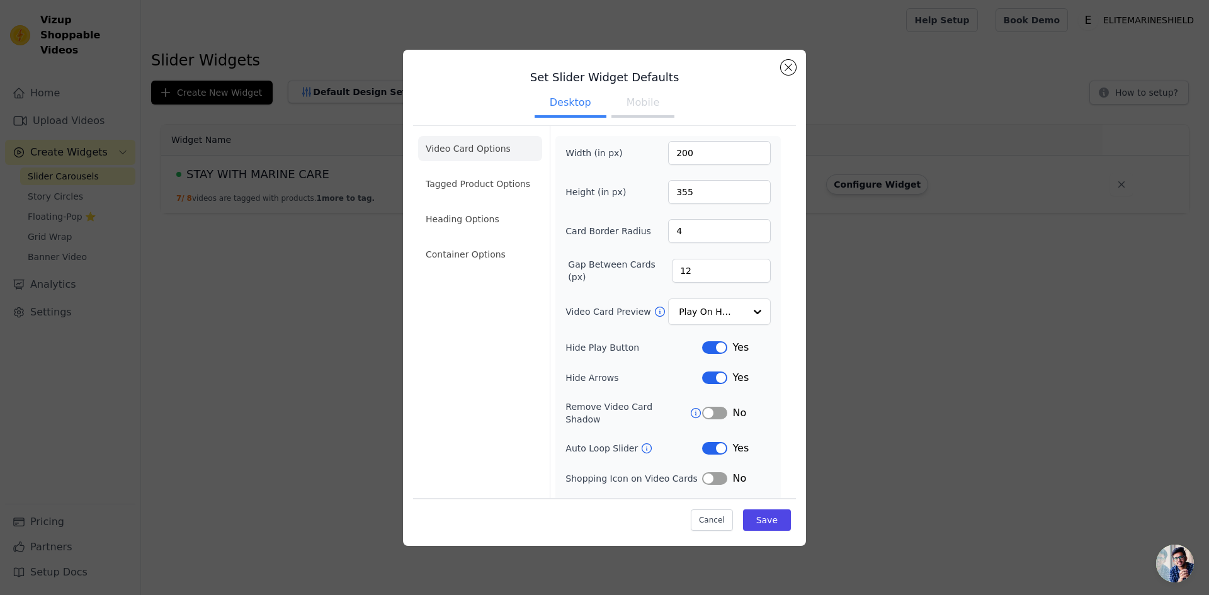
click at [474, 235] on ul "Video Card Options Tagged Product Options Heading Options Container Options" at bounding box center [480, 201] width 124 height 141
click at [478, 219] on li "Heading Options" at bounding box center [480, 219] width 124 height 25
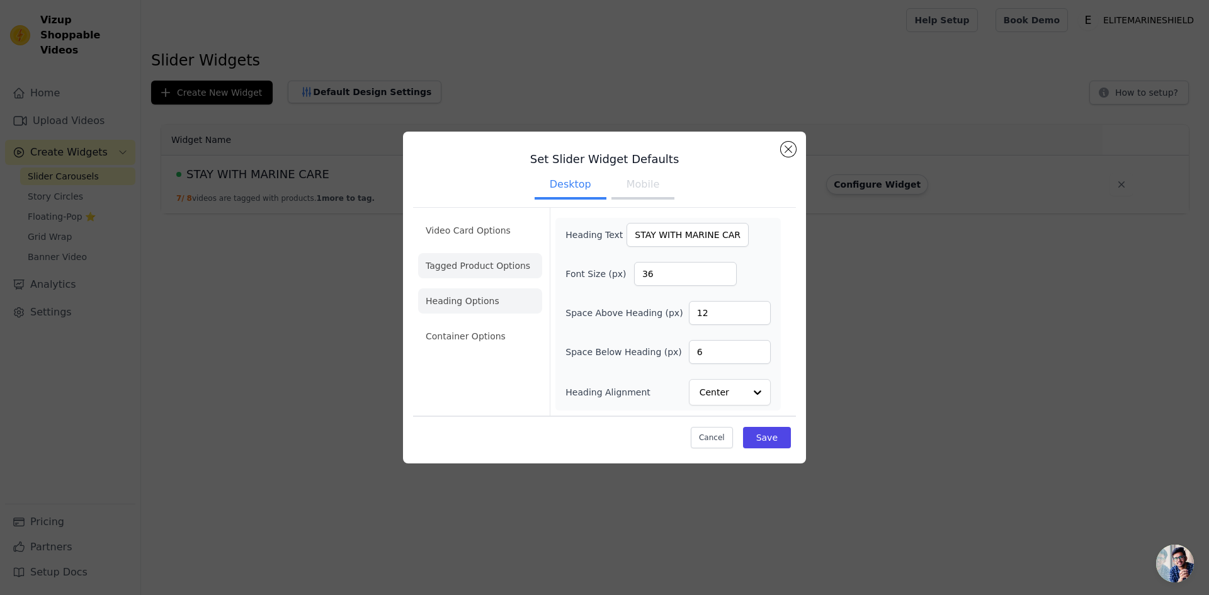
click at [489, 270] on li "Tagged Product Options" at bounding box center [480, 265] width 124 height 25
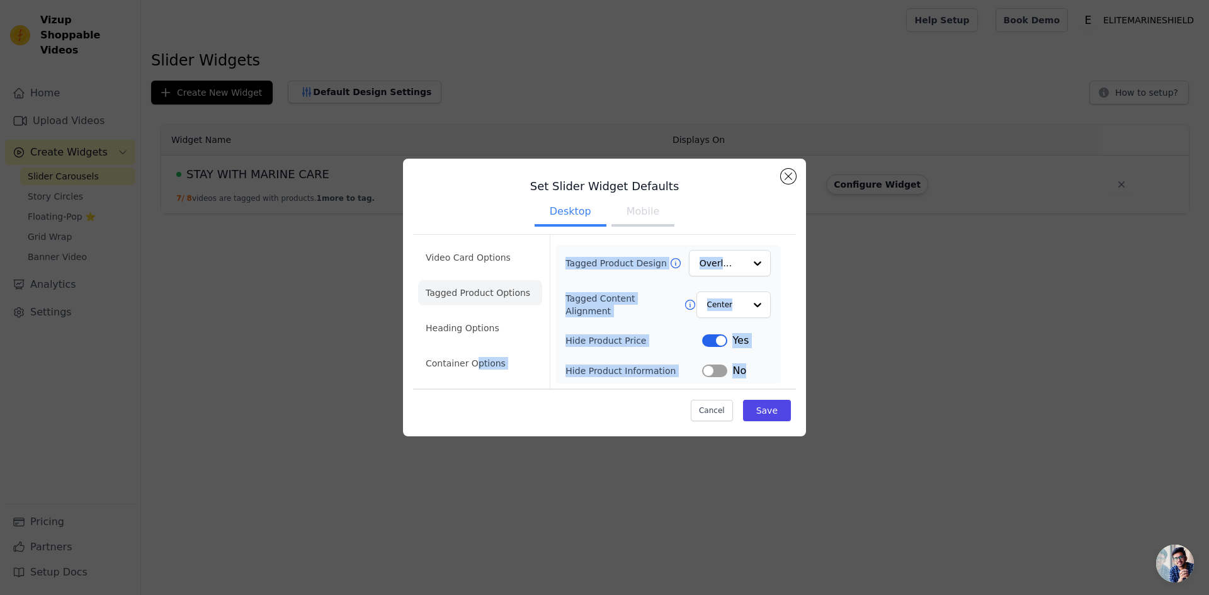
drag, startPoint x: 472, startPoint y: 370, endPoint x: 747, endPoint y: 371, distance: 275.2
click at [747, 371] on div "Video Card Options Tagged Product Options Heading Options Container Options Tag…" at bounding box center [604, 311] width 383 height 154
click at [712, 372] on button "Label" at bounding box center [714, 371] width 25 height 13
click at [560, 367] on div "Tagged Product Design Overlay Tagged Content Alignment Center Hide Product Pric…" at bounding box center [668, 314] width 225 height 139
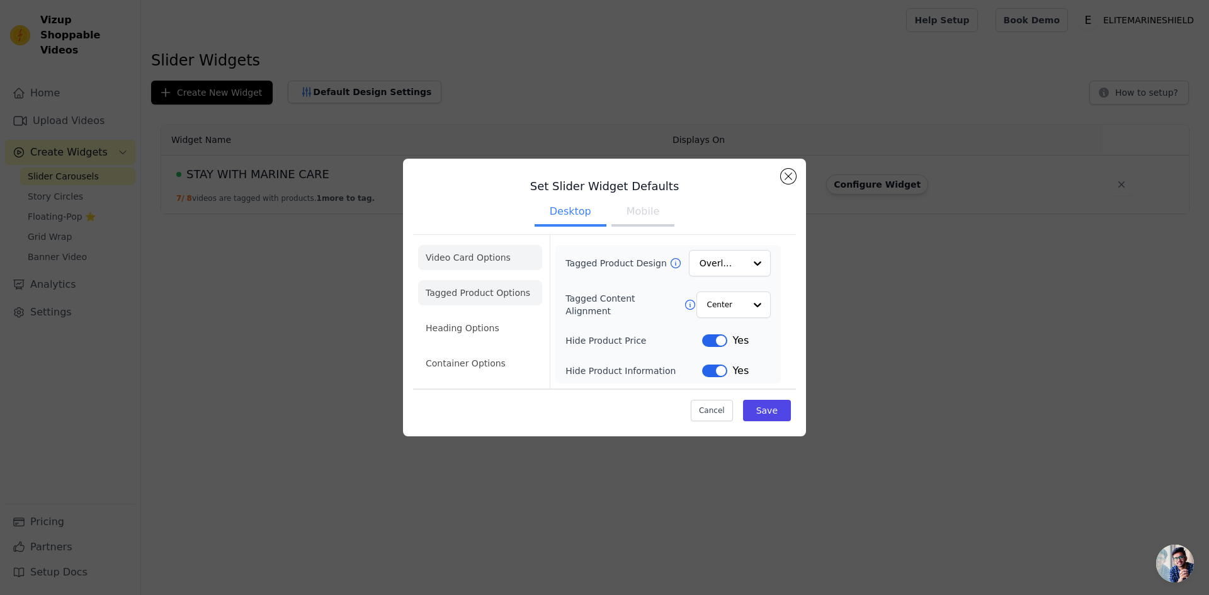
click at [486, 249] on li "Video Card Options" at bounding box center [480, 257] width 124 height 25
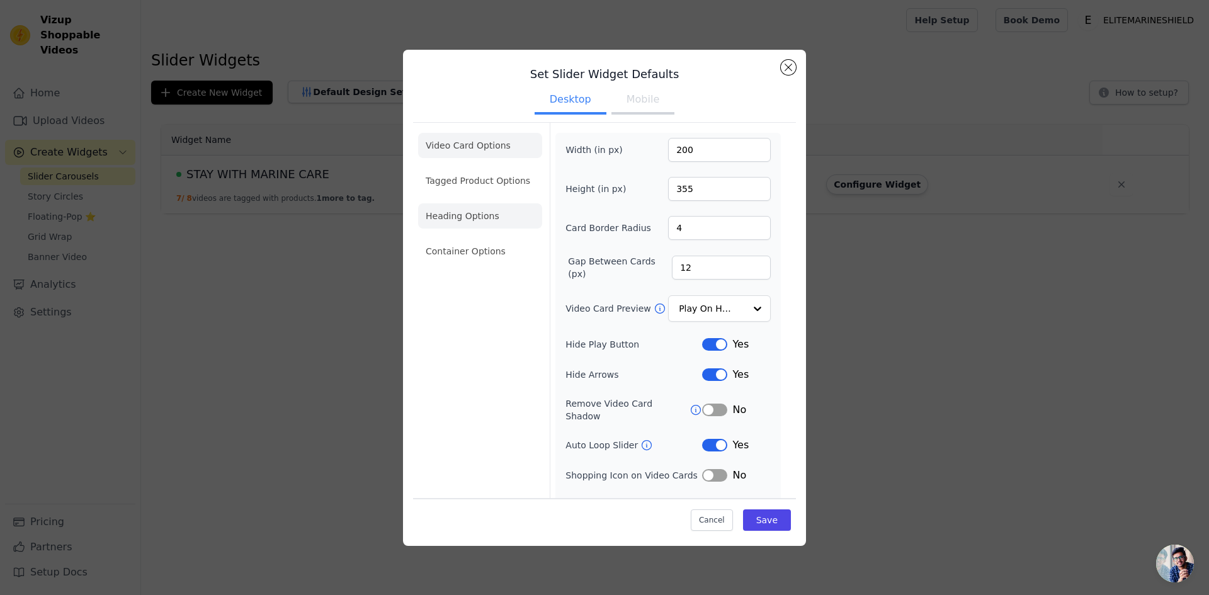
scroll to position [0, 0]
click at [453, 195] on li "Tagged Product Options" at bounding box center [480, 183] width 124 height 25
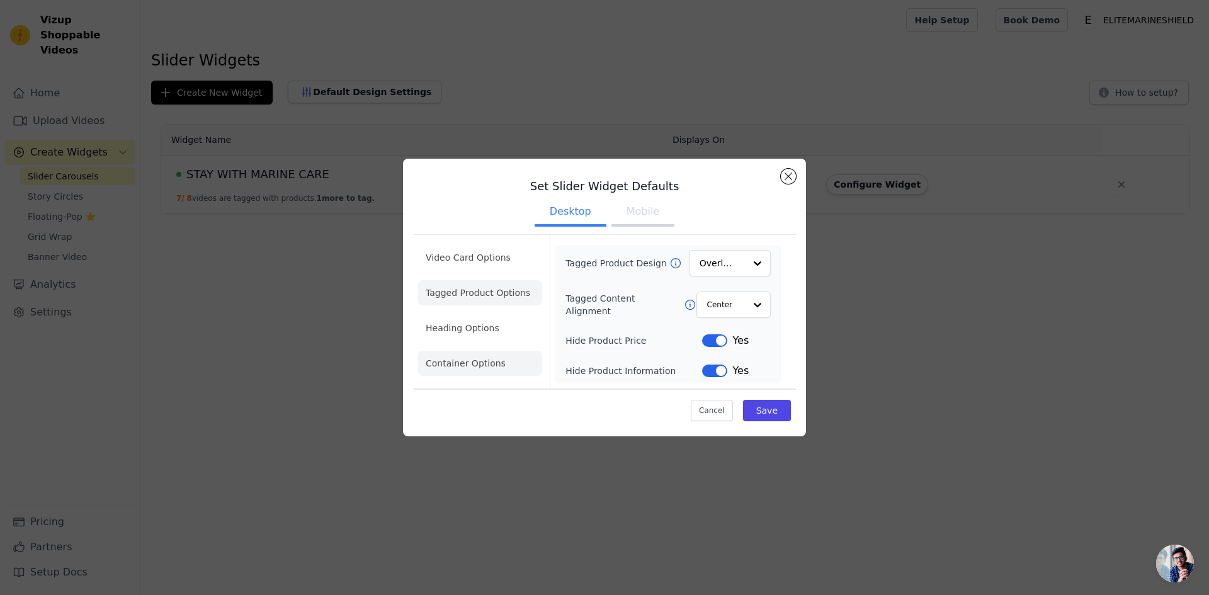
click at [464, 367] on li "Container Options" at bounding box center [480, 363] width 124 height 25
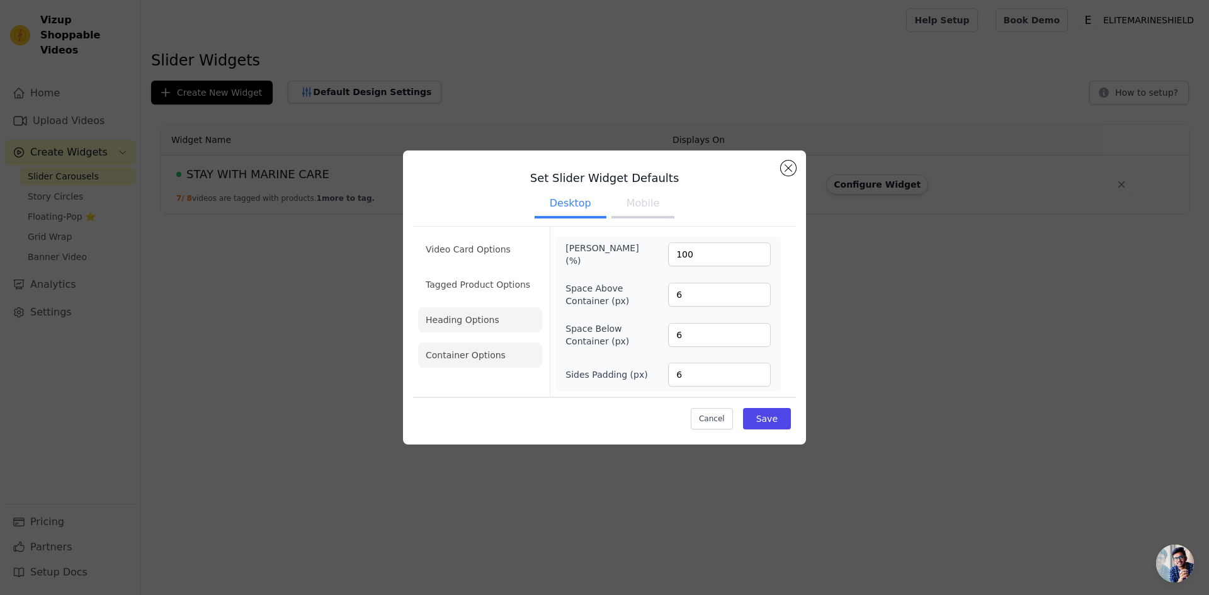
click at [471, 314] on li "Heading Options" at bounding box center [480, 319] width 124 height 25
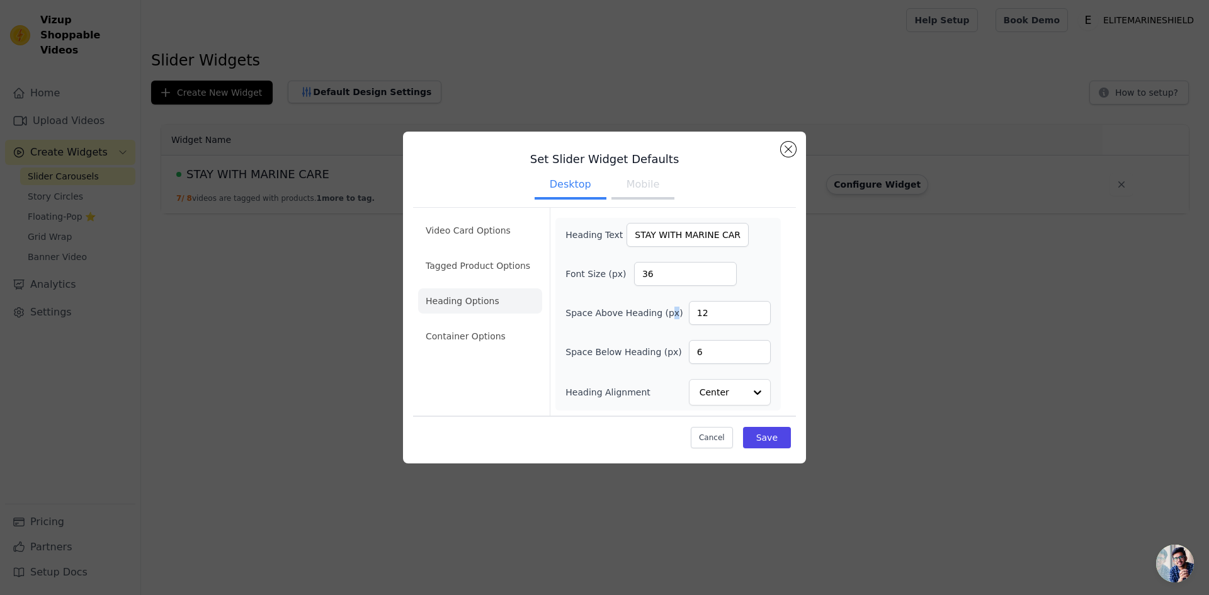
click at [666, 314] on label "Space Above Heading (px)" at bounding box center [624, 313] width 117 height 13
click at [625, 324] on div "Space Above Heading (px) 12" at bounding box center [668, 313] width 205 height 24
drag, startPoint x: 727, startPoint y: 316, endPoint x: 664, endPoint y: 313, distance: 63.0
click at [664, 313] on div "Space Above Heading (px) 12" at bounding box center [668, 313] width 205 height 24
click at [797, 293] on div "Set Slider Widget Defaults Desktop Mobile Video Card Options Tagged Product Opt…" at bounding box center [604, 298] width 403 height 332
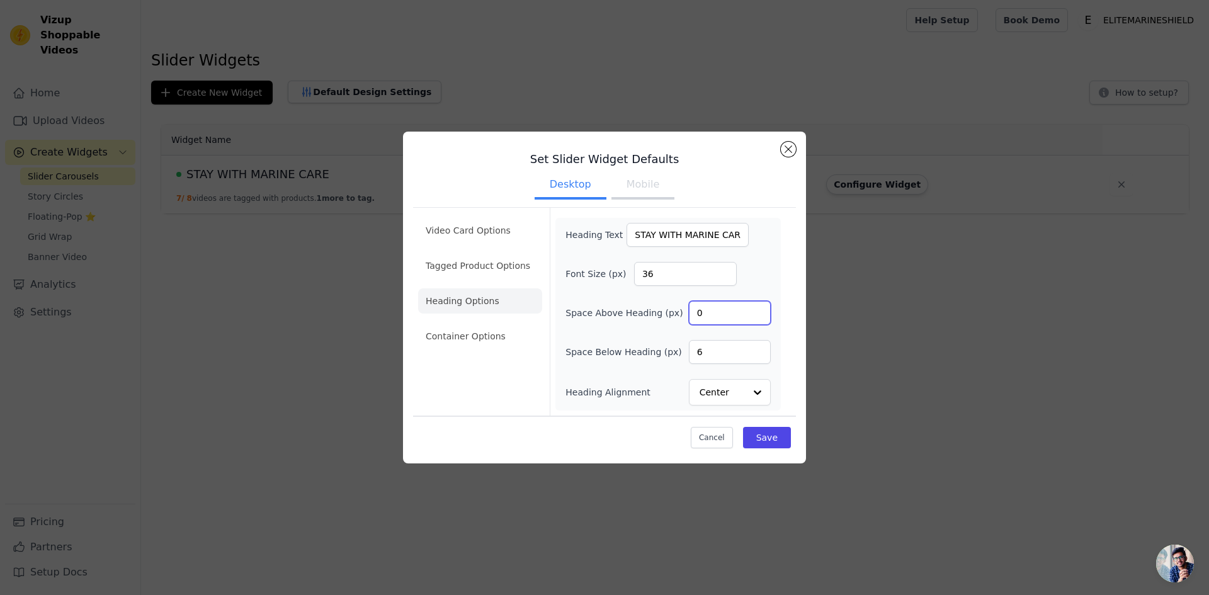
drag, startPoint x: 702, startPoint y: 315, endPoint x: 689, endPoint y: 316, distance: 13.2
click at [693, 315] on input "0" at bounding box center [730, 313] width 82 height 24
type input "6"
click at [647, 318] on label "Space Above Heading (px)" at bounding box center [624, 313] width 117 height 13
click at [689, 318] on input "6" at bounding box center [730, 313] width 82 height 24
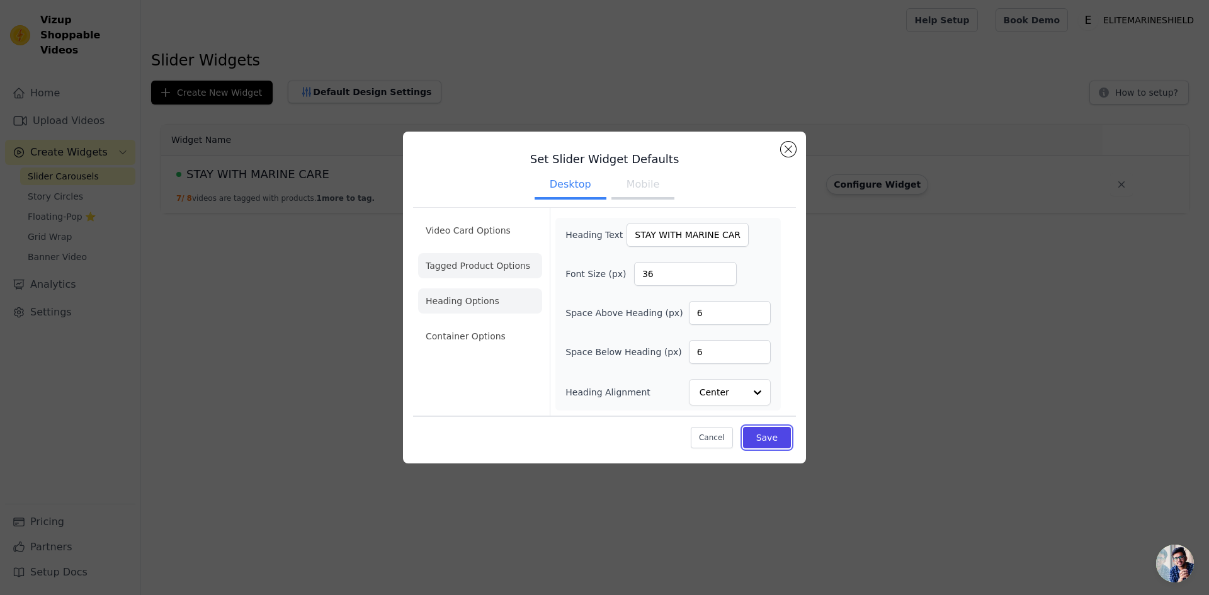
drag, startPoint x: 775, startPoint y: 438, endPoint x: 431, endPoint y: 276, distance: 380.4
click at [422, 279] on div "Video Card Options Tagged Product Options Heading Options Container Options Hea…" at bounding box center [604, 329] width 383 height 249
click at [454, 265] on li "Tagged Product Options" at bounding box center [480, 265] width 124 height 25
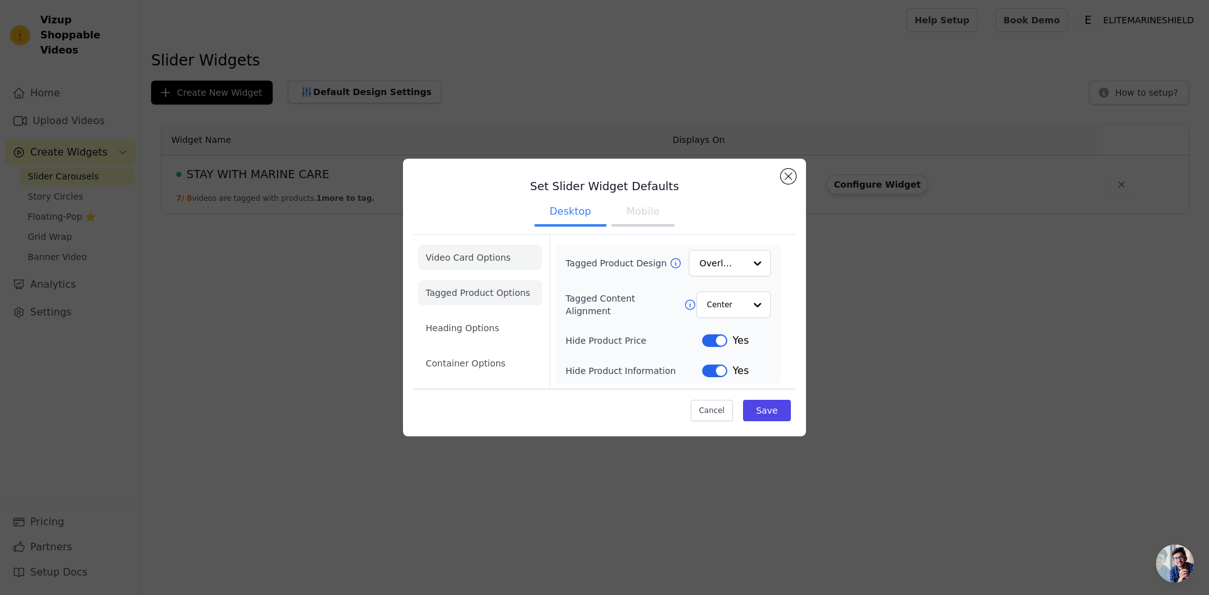
click at [474, 256] on li "Video Card Options" at bounding box center [480, 257] width 124 height 25
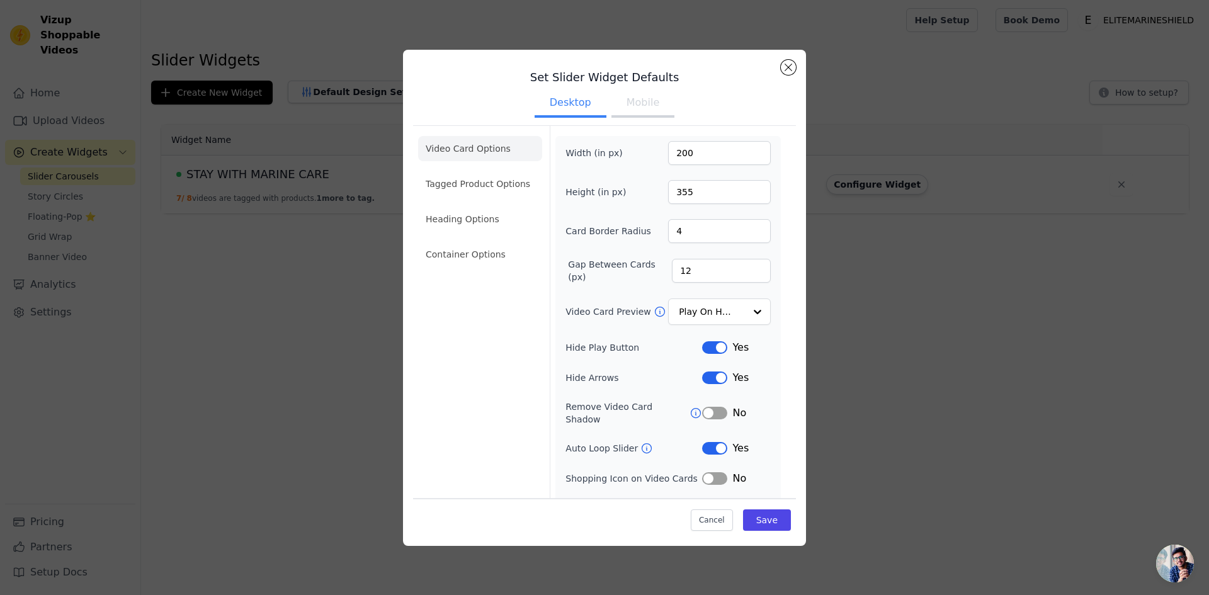
click at [586, 207] on div "Width (in px) 200 Height (in px) 355 Card Border Radius 4 Gap Between Cards (px…" at bounding box center [668, 328] width 205 height 375
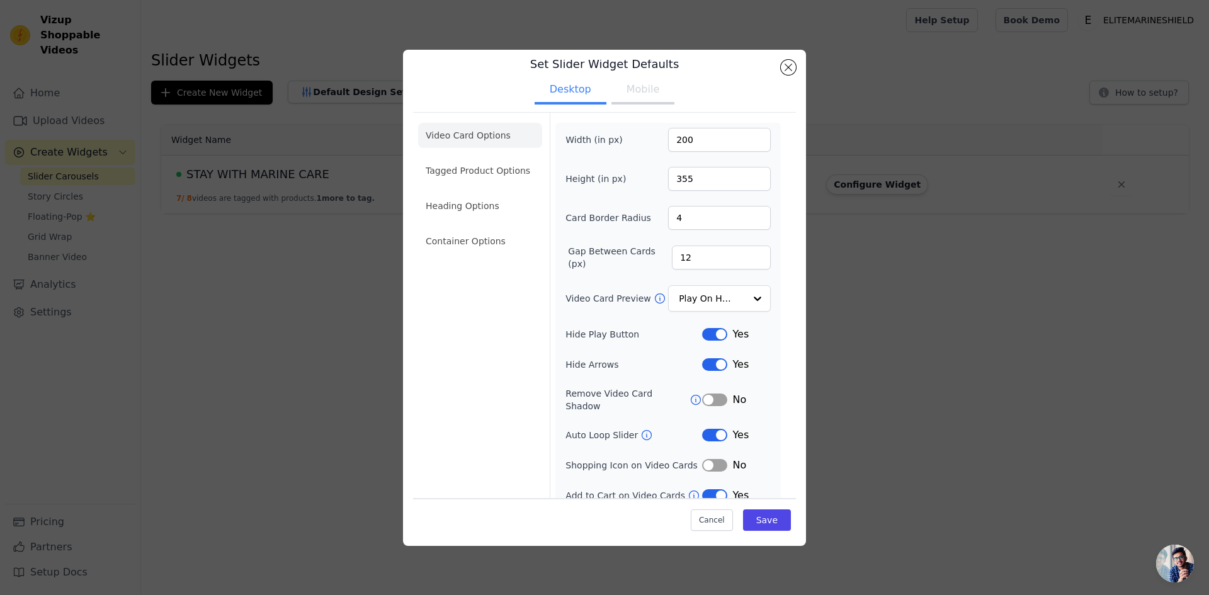
scroll to position [17, 0]
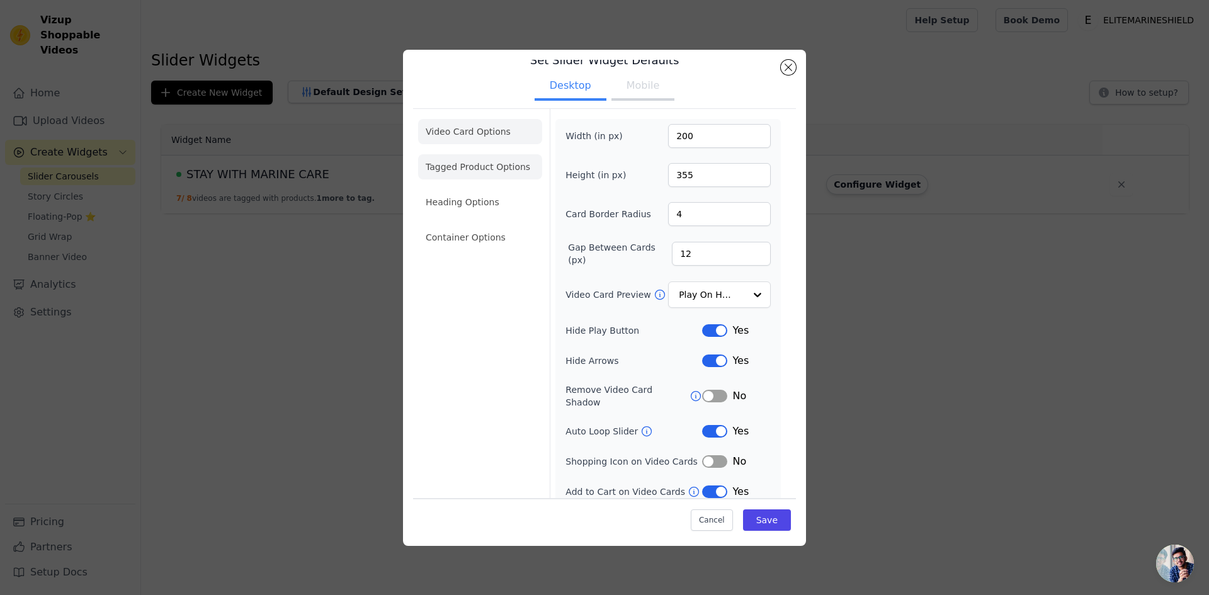
click at [477, 164] on li "Tagged Product Options" at bounding box center [480, 166] width 124 height 25
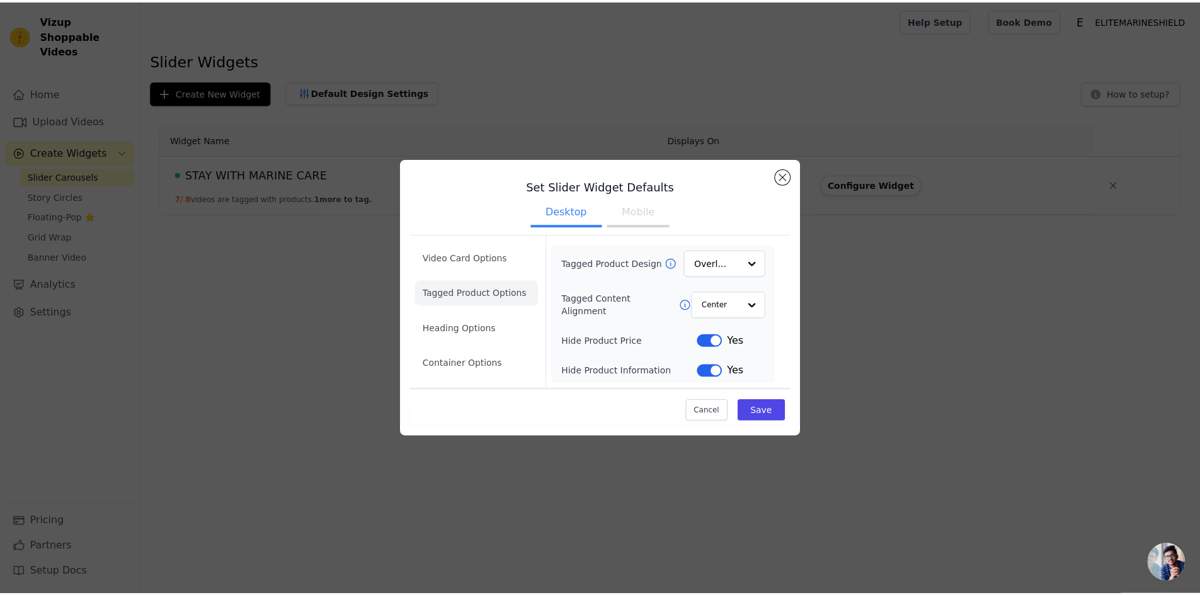
scroll to position [0, 0]
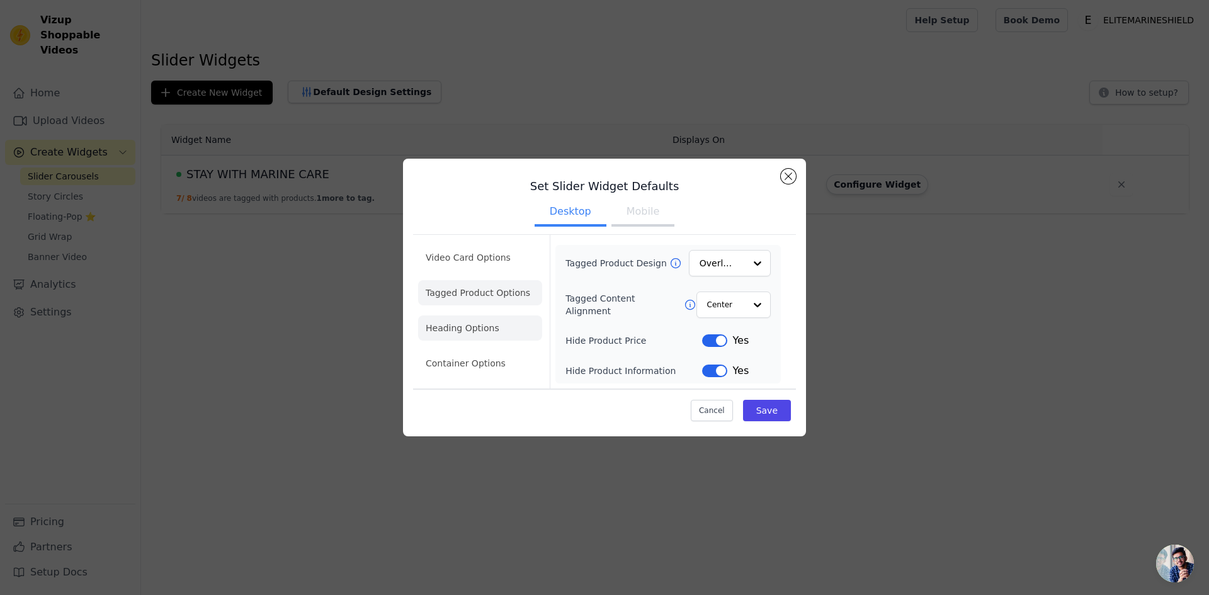
click at [462, 334] on li "Heading Options" at bounding box center [480, 328] width 124 height 25
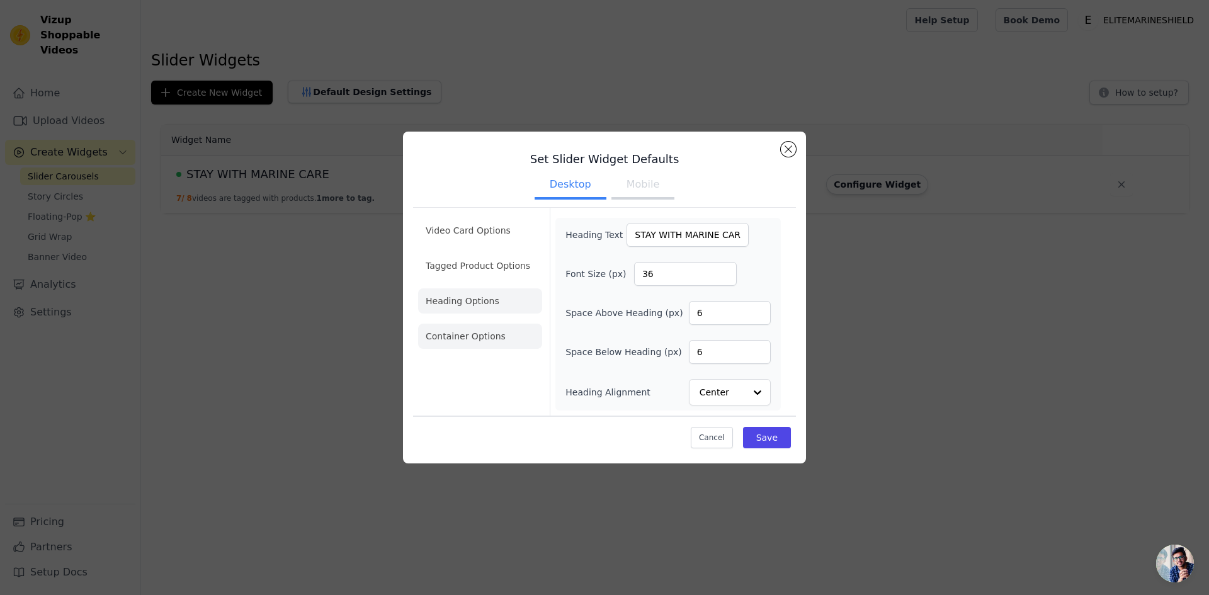
click at [460, 337] on li "Container Options" at bounding box center [480, 336] width 124 height 25
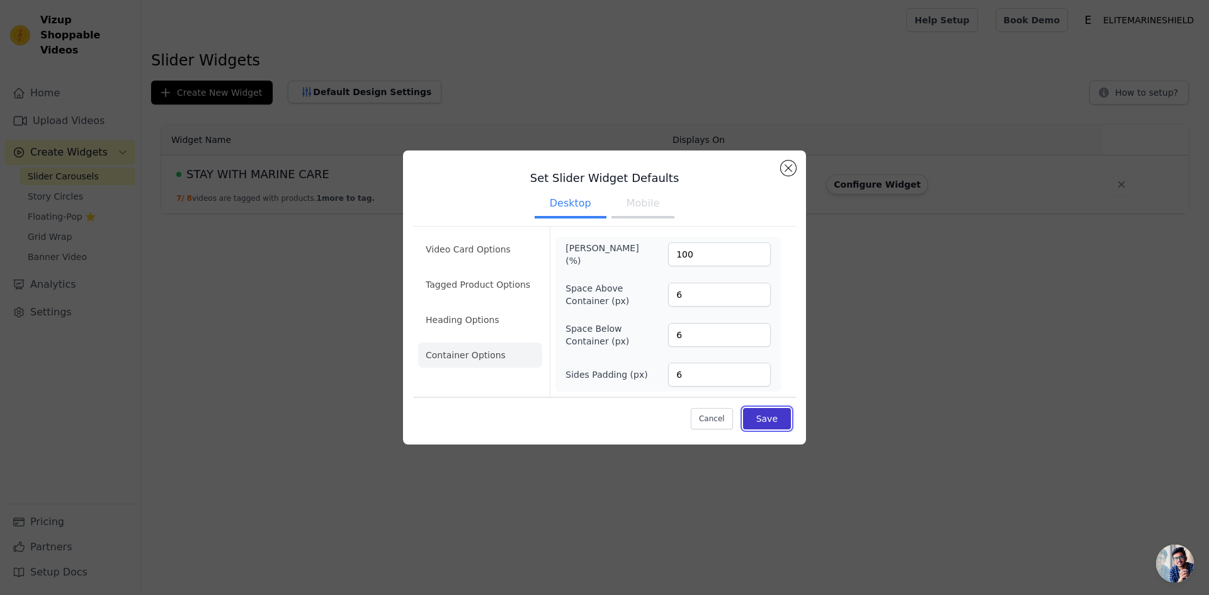
click at [784, 420] on button "Save" at bounding box center [767, 418] width 48 height 21
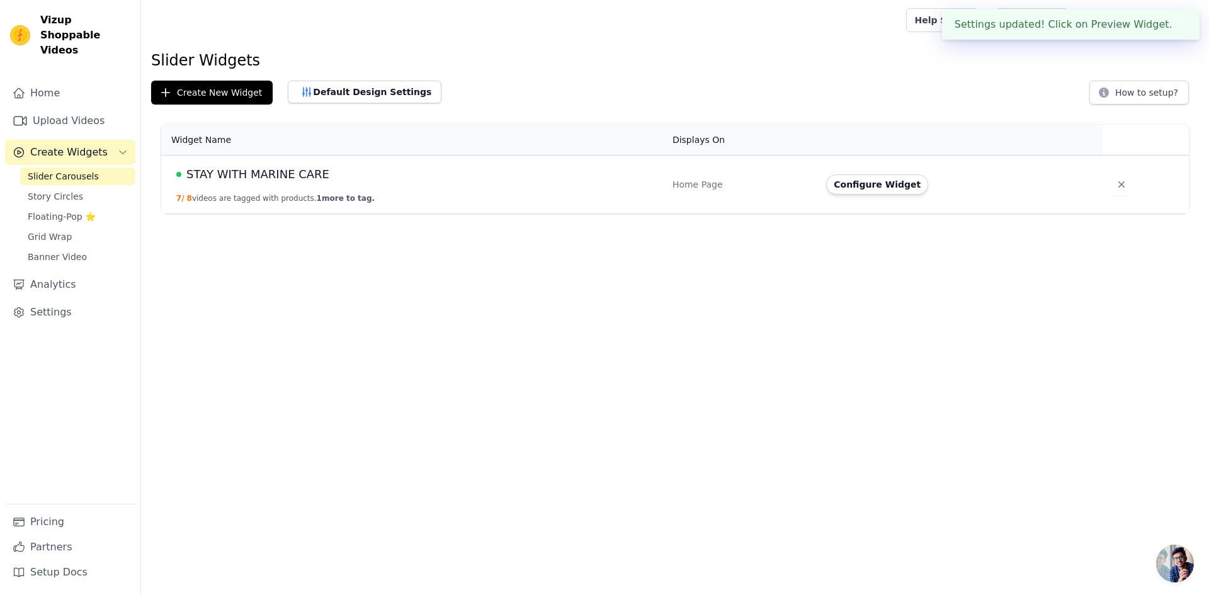
click at [657, 214] on html "Settings updated! Click on Preview Widget. ✖ Vizup Shoppable Videos Home Upload…" at bounding box center [604, 107] width 1209 height 214
click at [251, 179] on span "STAY WITH MARINE CARE" at bounding box center [257, 175] width 143 height 18
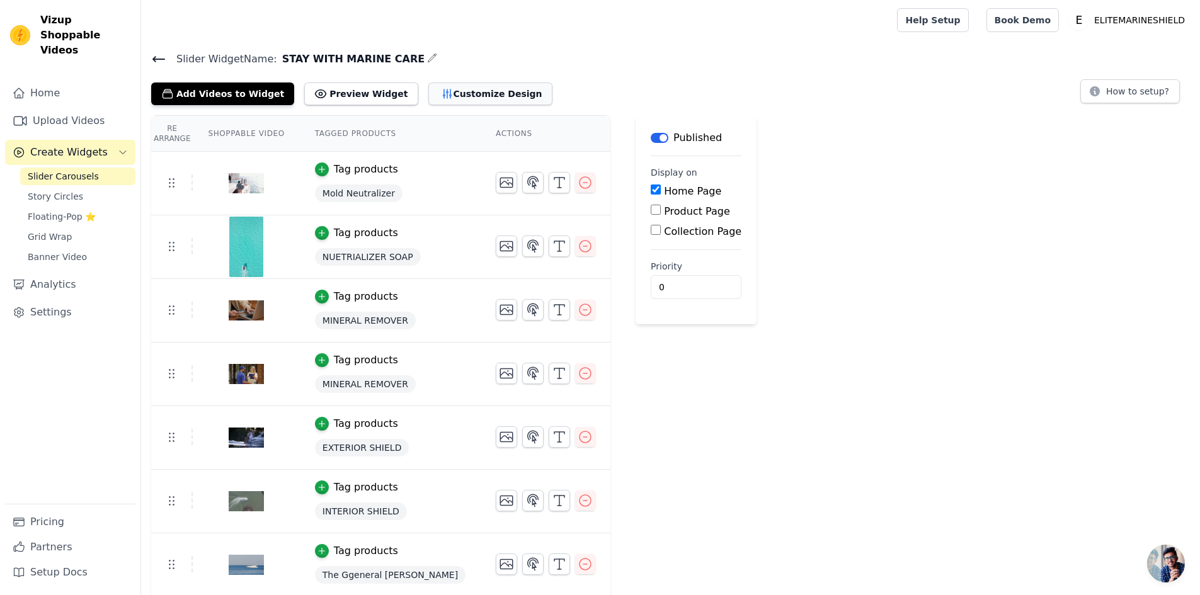
click at [440, 94] on button "Customize Design" at bounding box center [490, 94] width 124 height 23
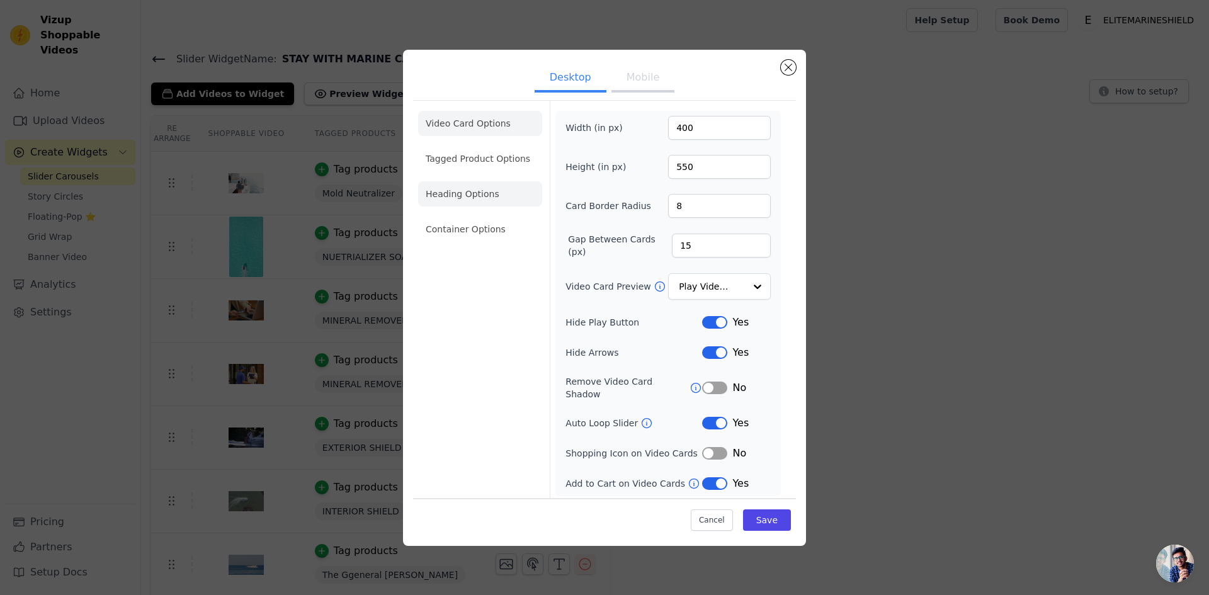
click at [484, 207] on li "Heading Options" at bounding box center [480, 193] width 124 height 25
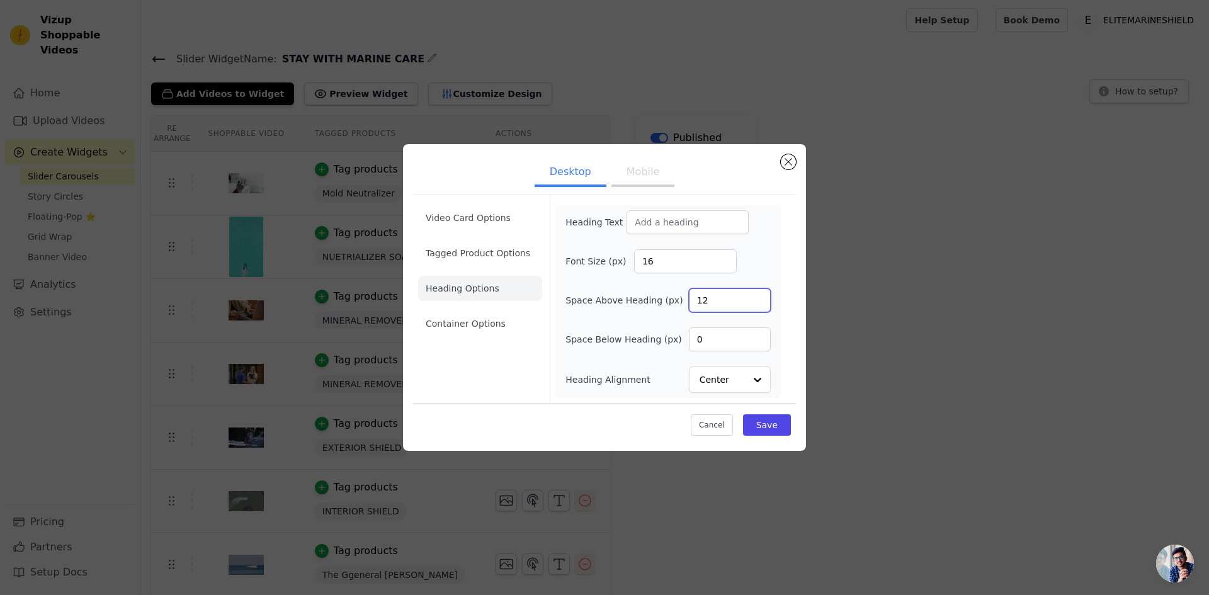
click at [762, 278] on div "Heading Text Font Size (px) 16 Space Above Heading (px) 12 Space Below Heading …" at bounding box center [668, 301] width 205 height 183
click at [453, 249] on li "Tagged Product Options" at bounding box center [480, 253] width 124 height 25
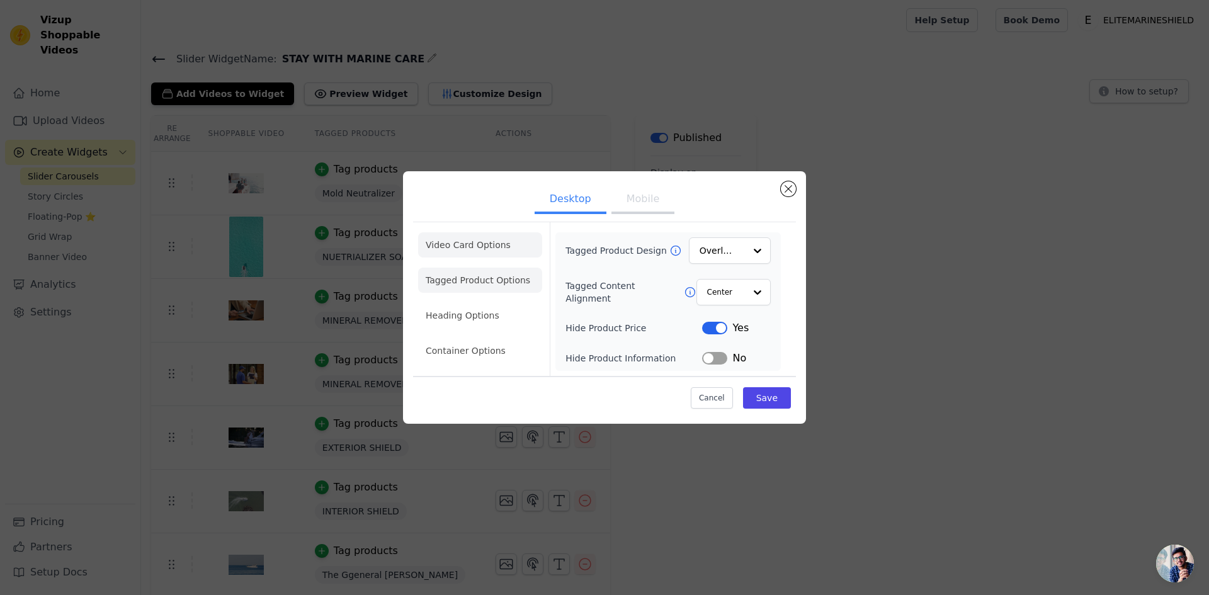
click at [460, 239] on li "Video Card Options" at bounding box center [480, 244] width 124 height 25
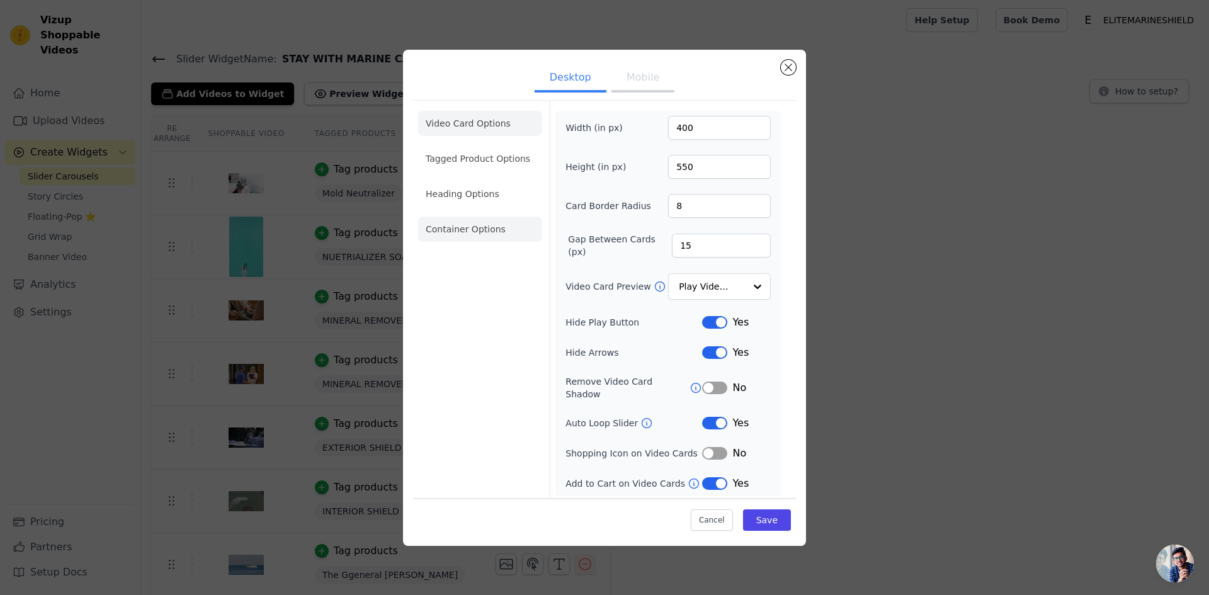
click at [467, 234] on li "Container Options" at bounding box center [480, 229] width 124 height 25
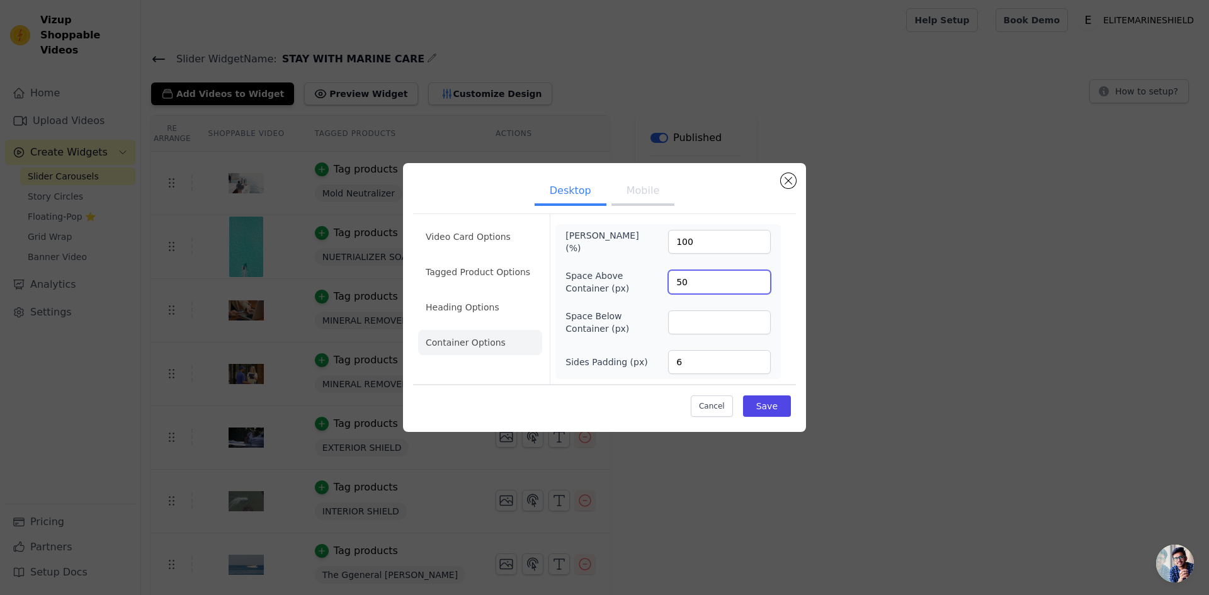
drag, startPoint x: 704, startPoint y: 286, endPoint x: 585, endPoint y: 292, distance: 119.8
click at [591, 292] on div "Space Above Container (px) 50" at bounding box center [668, 282] width 205 height 25
click at [657, 279] on div "Space Above Container (px) 0" at bounding box center [668, 282] width 205 height 25
type input "10"
click at [769, 406] on button "Save" at bounding box center [767, 406] width 48 height 21
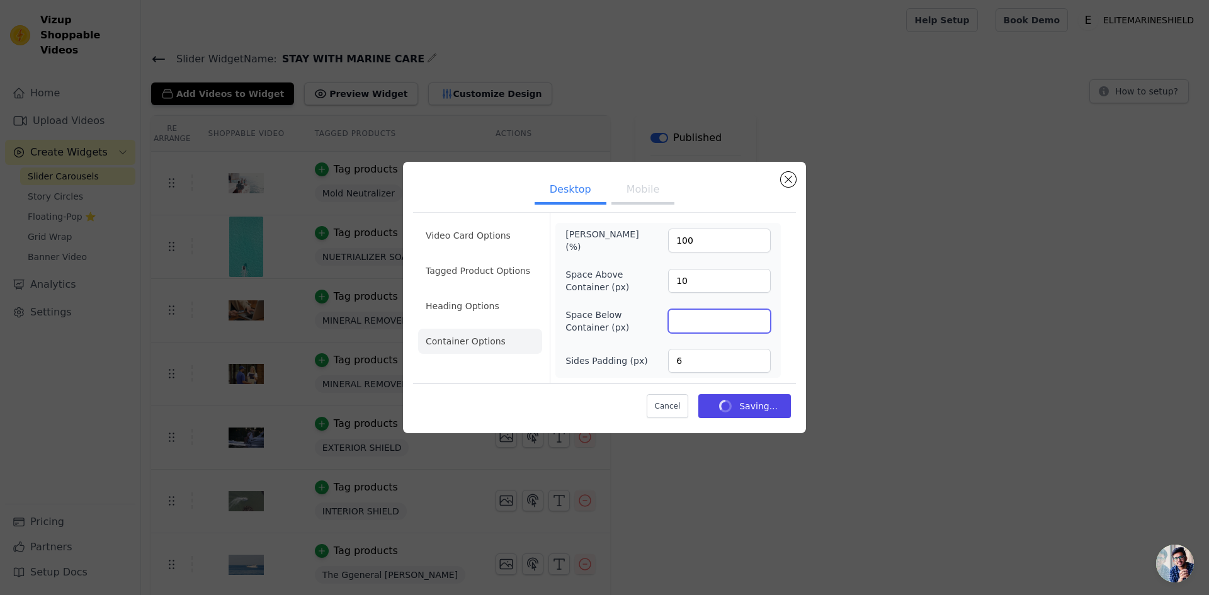
click at [717, 323] on input "Space Below Container (px)" at bounding box center [719, 321] width 103 height 24
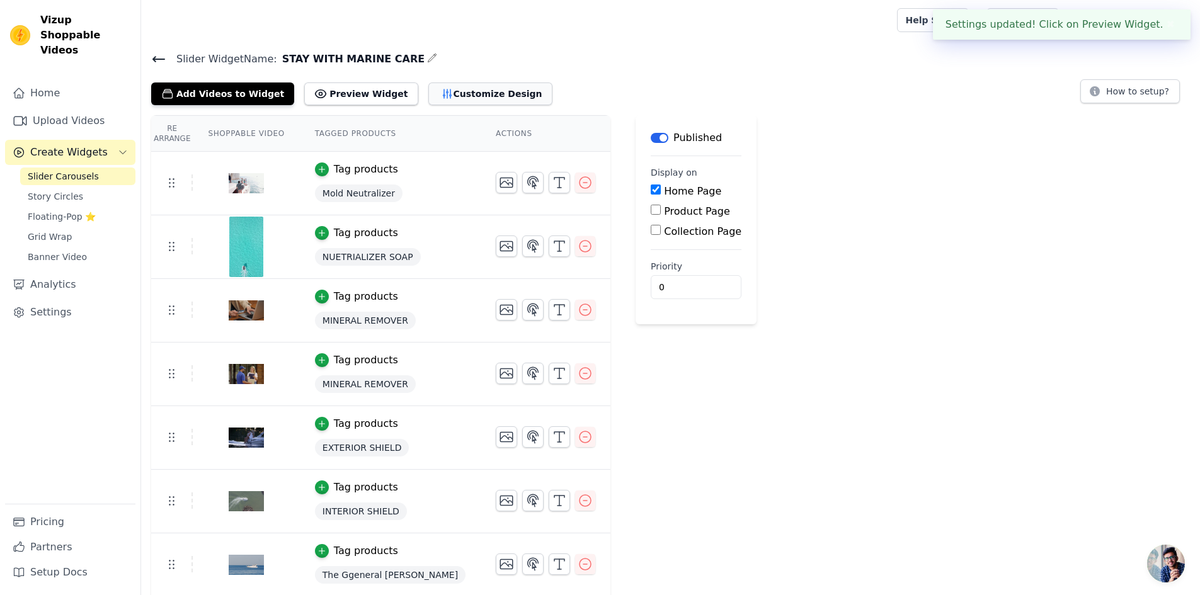
click at [446, 94] on button "Customize Design" at bounding box center [490, 94] width 124 height 23
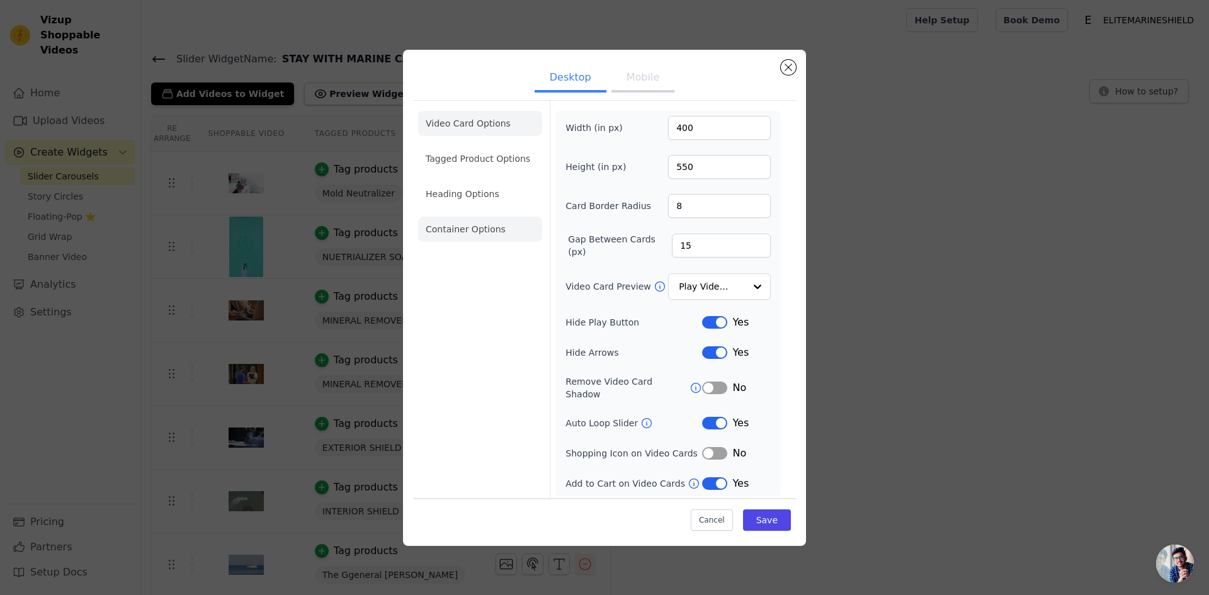
click at [461, 236] on li "Container Options" at bounding box center [480, 229] width 124 height 25
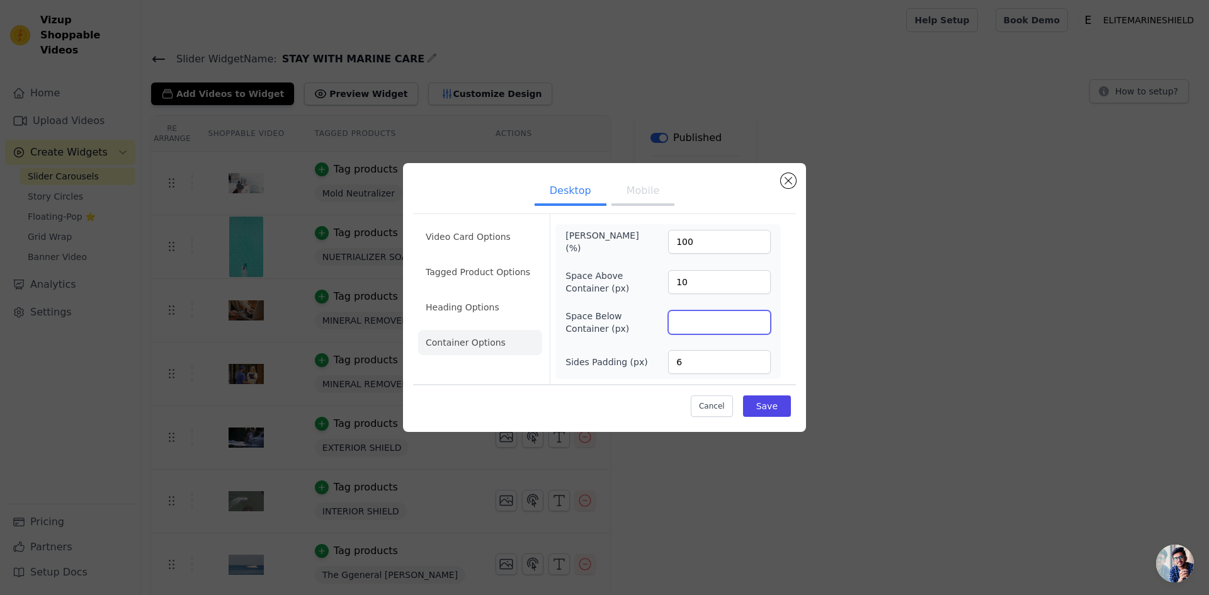
click at [707, 328] on input "Space Below Container (px)" at bounding box center [719, 323] width 103 height 24
type input "50"
click at [768, 410] on button "Save" at bounding box center [767, 406] width 48 height 21
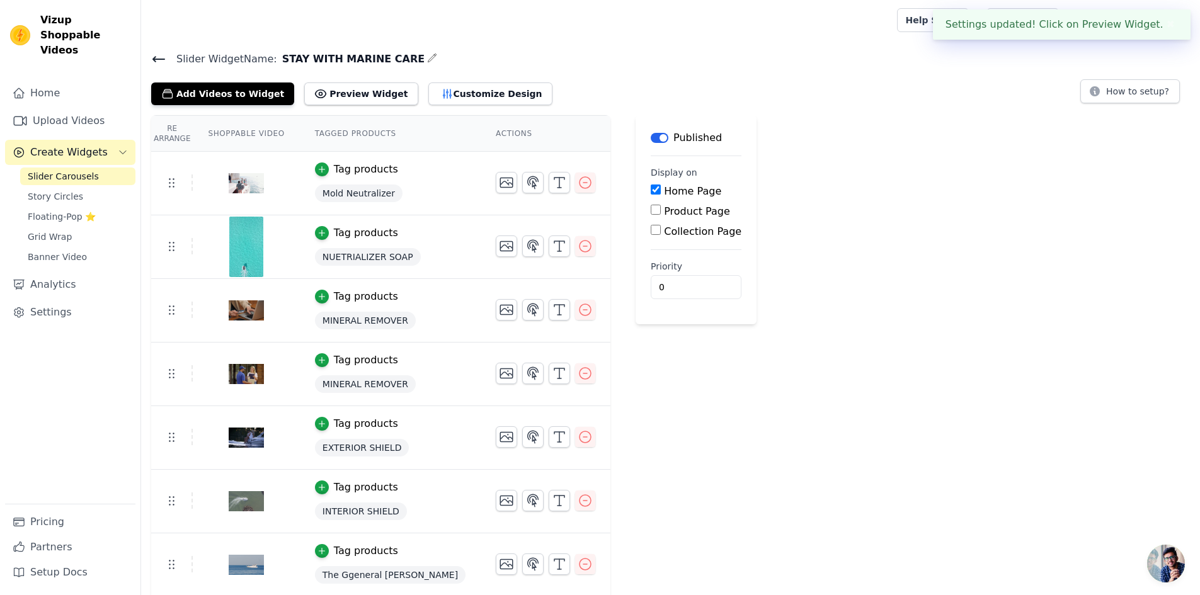
click at [768, 358] on div "Re Arrange Shoppable Video Tagged Products Actions Tag products Mold Neutralize…" at bounding box center [670, 387] width 1059 height 544
